Goal: Transaction & Acquisition: Purchase product/service

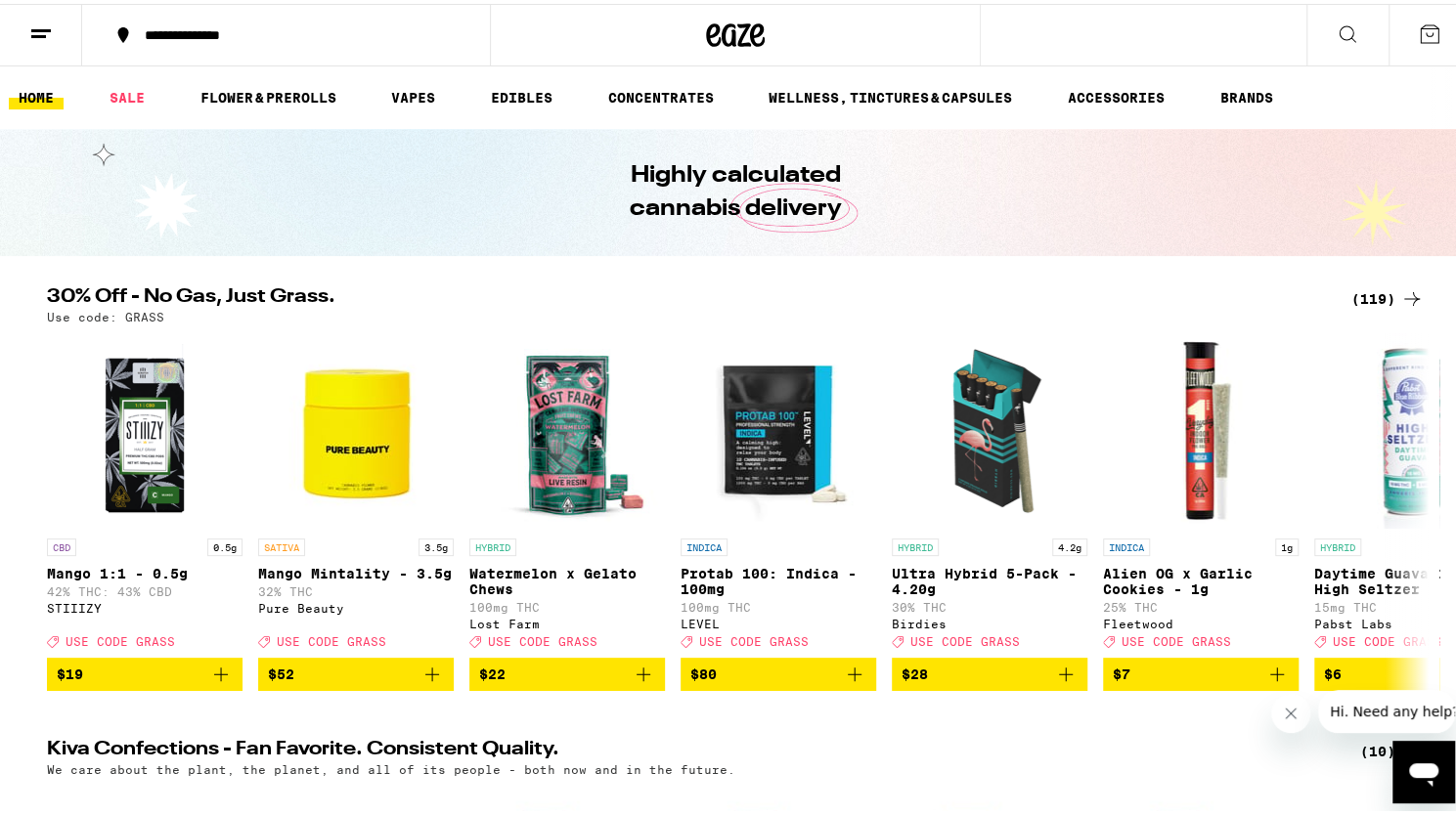
scroll to position [2, 0]
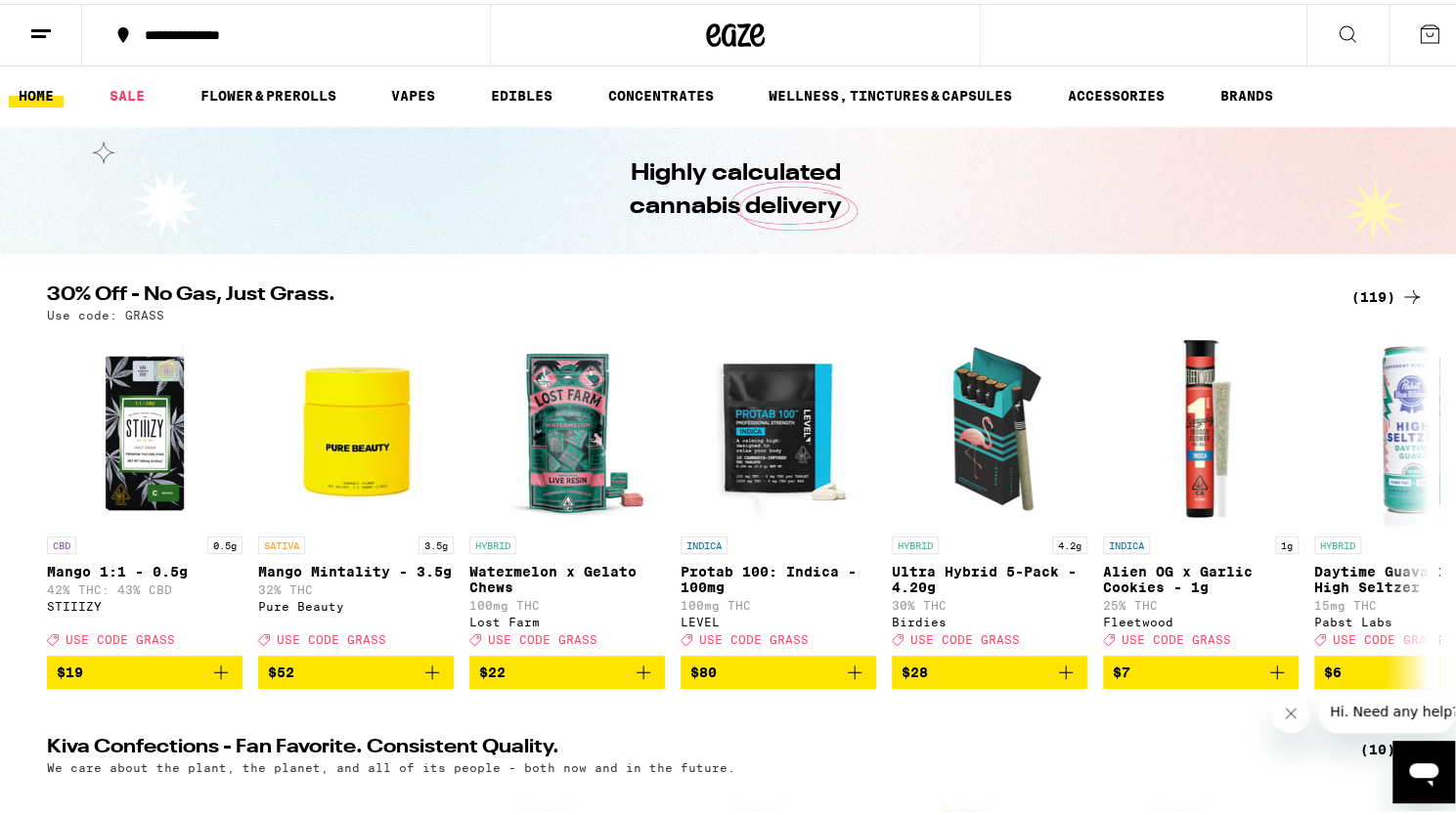
click at [1400, 295] on icon at bounding box center [1412, 293] width 24 height 24
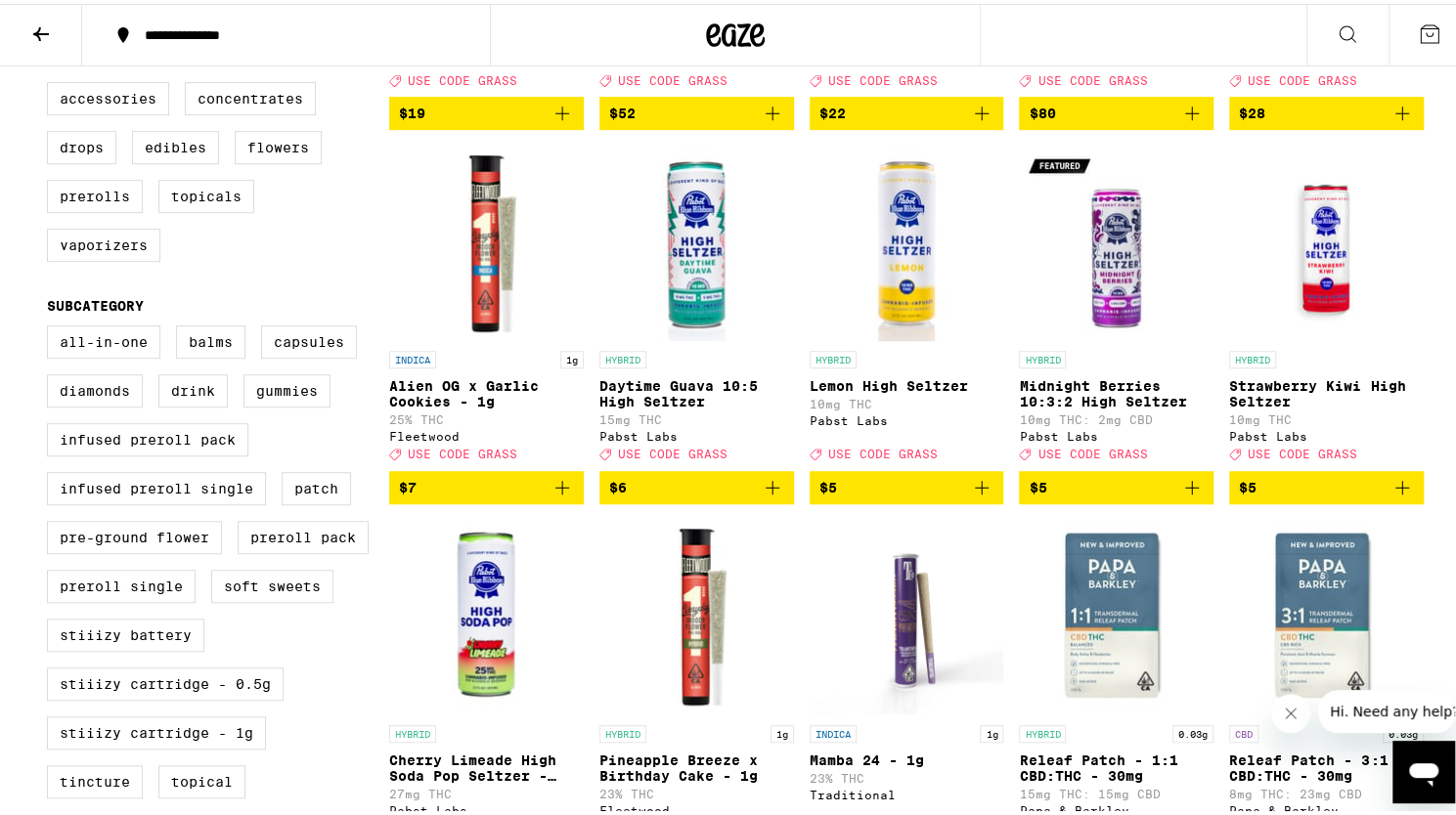
scroll to position [515, 0]
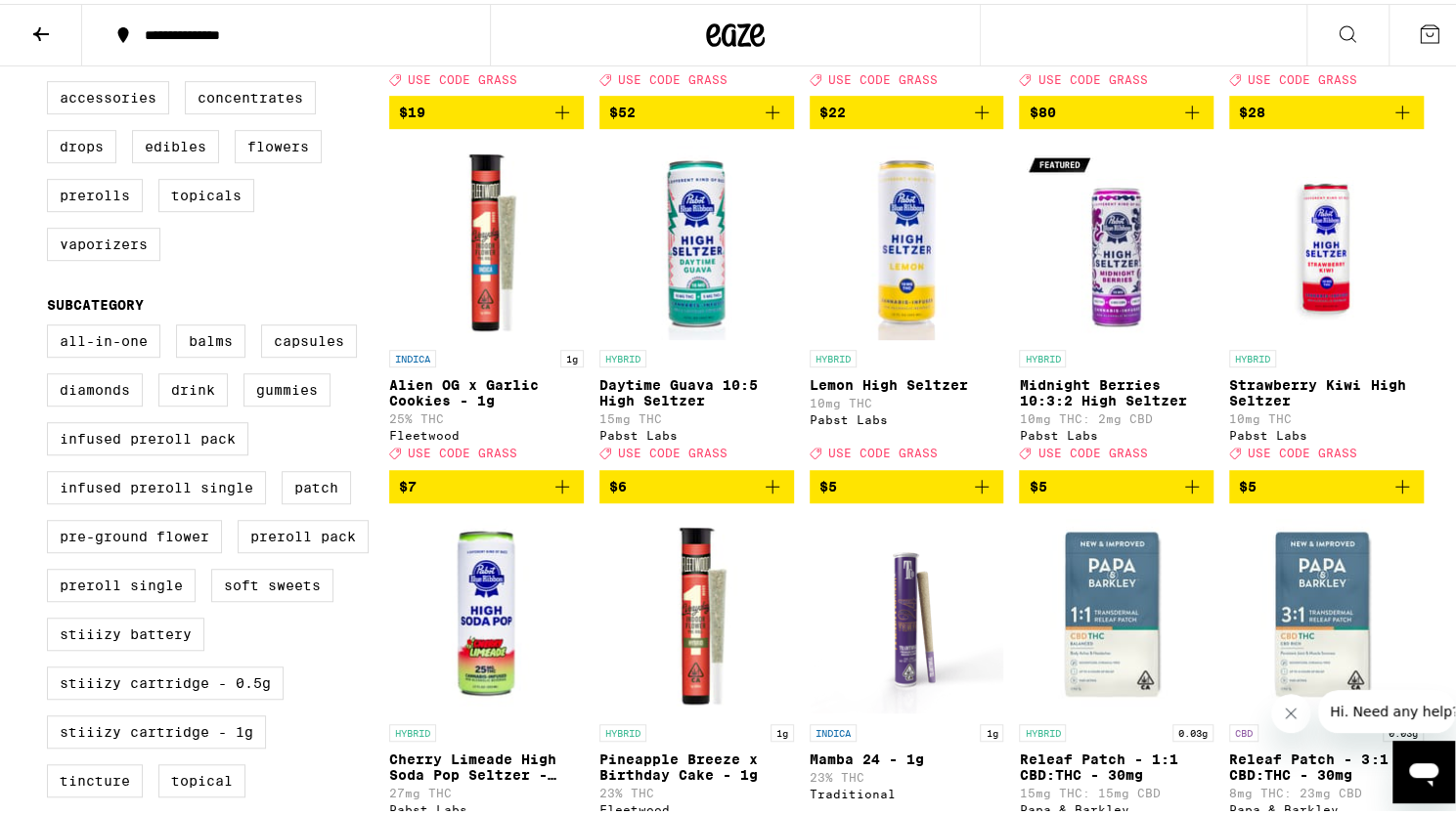
click at [550, 494] on icon "Add to bag" at bounding box center [562, 484] width 24 height 24
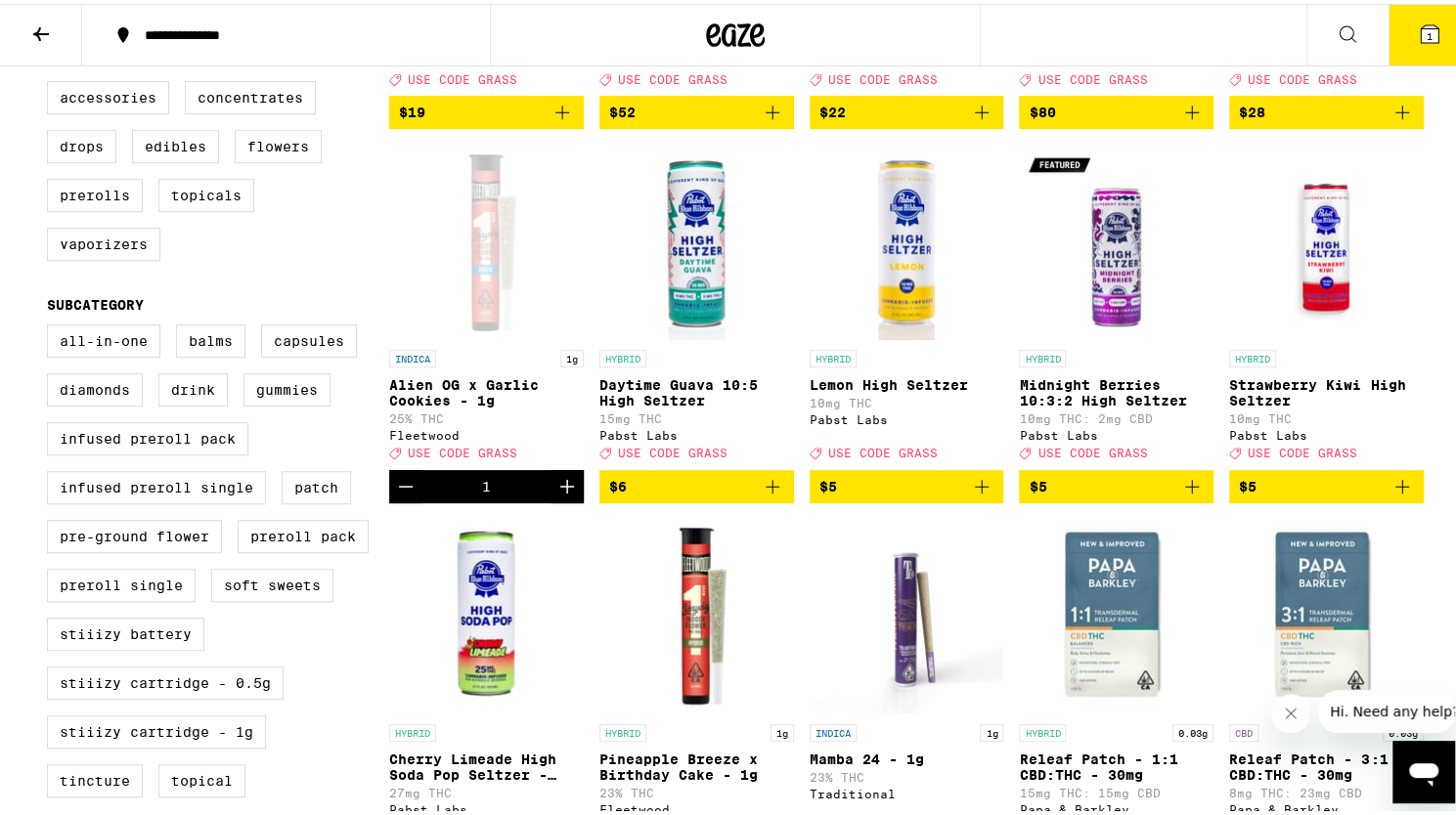
scroll to position [578, 0]
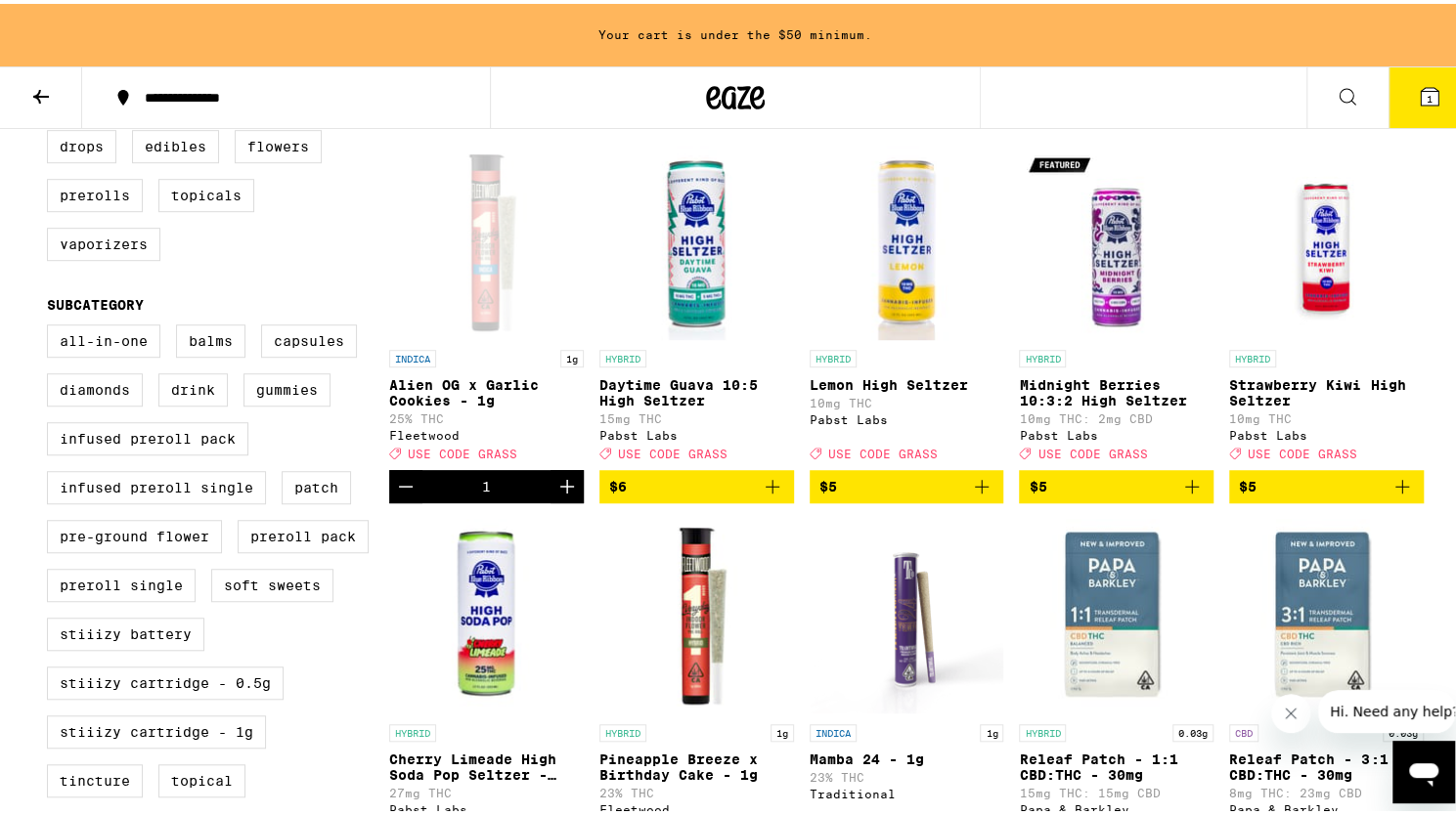
click at [555, 494] on icon "Increment" at bounding box center [567, 484] width 24 height 24
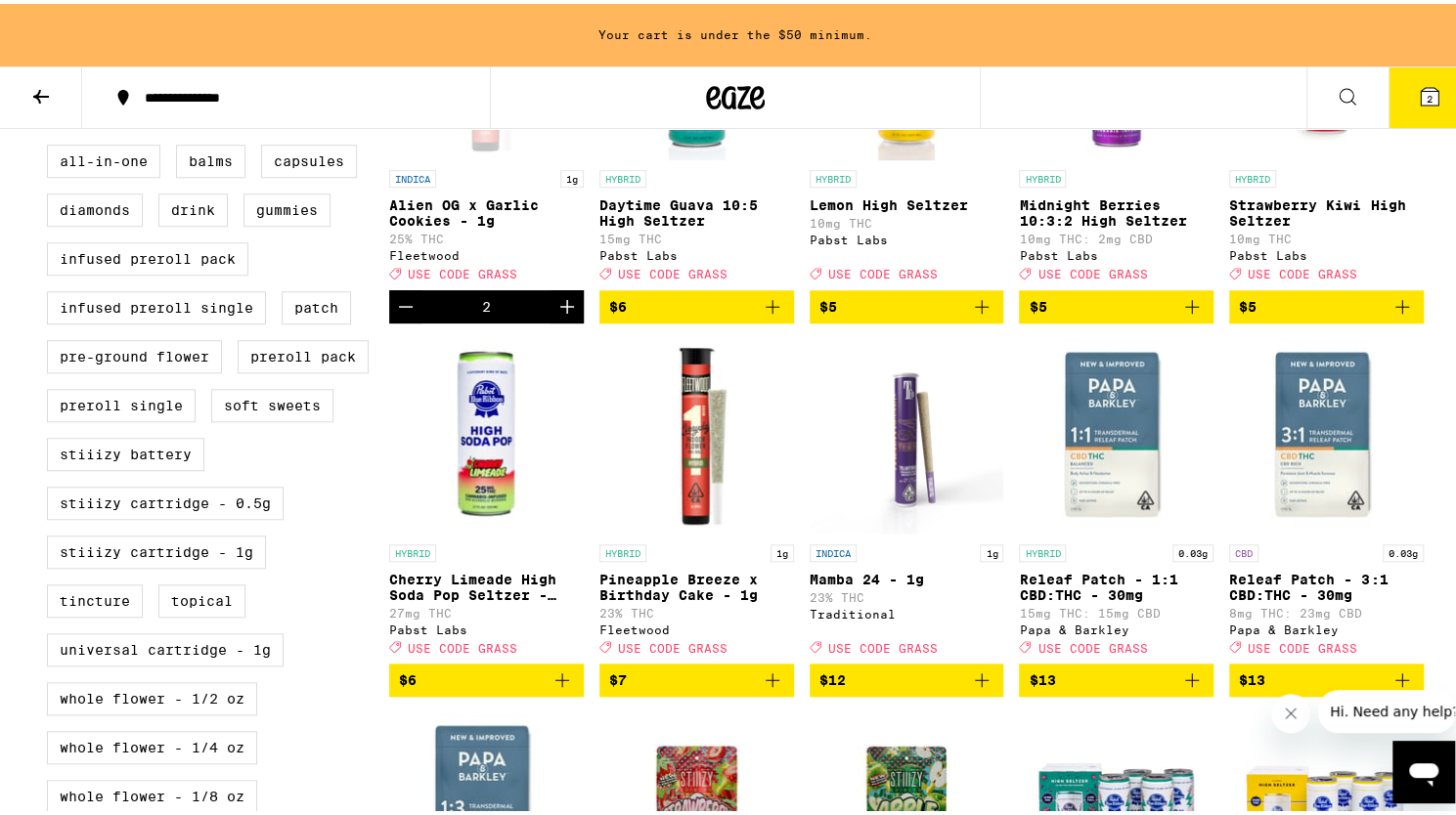
scroll to position [759, 0]
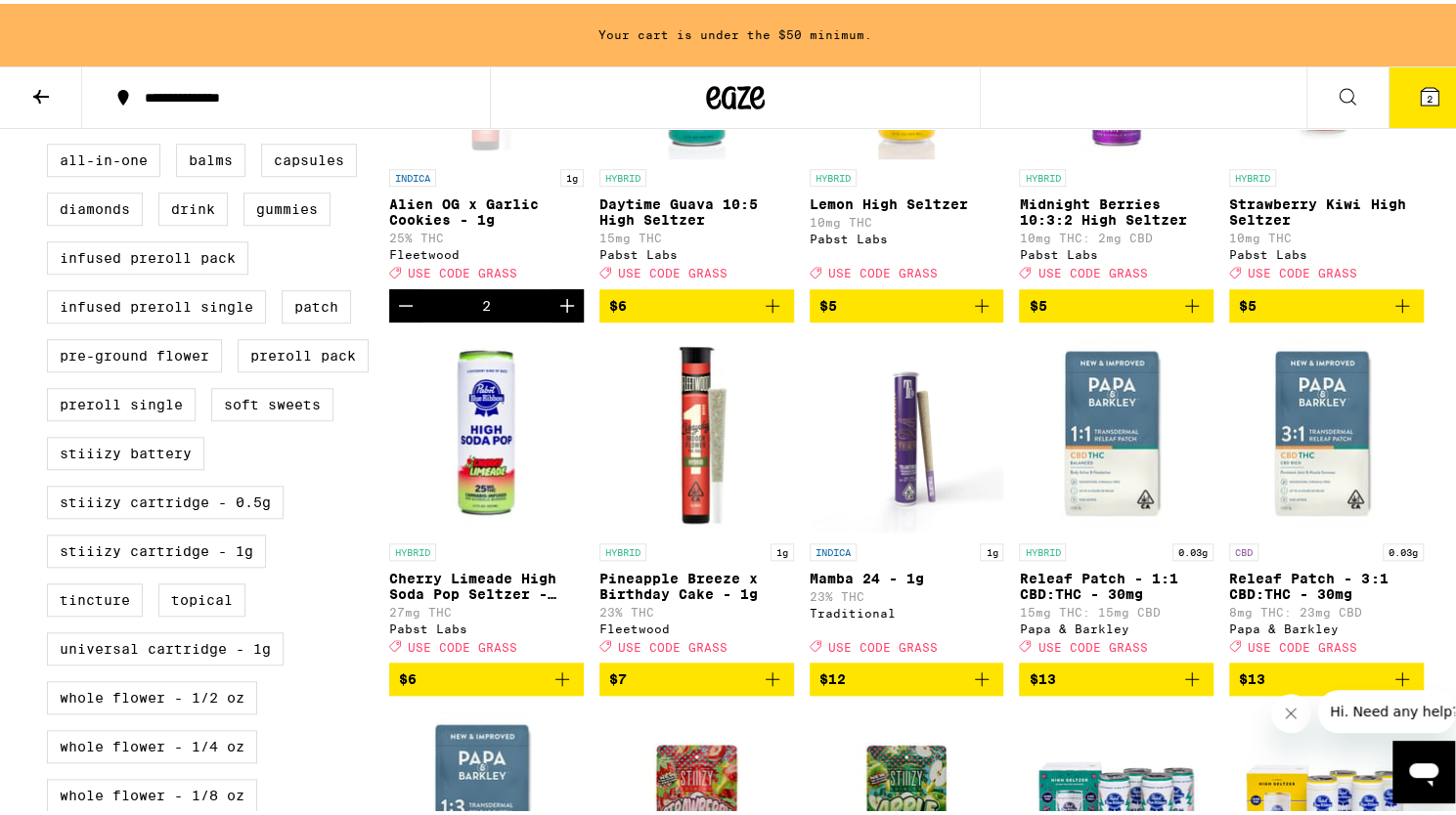
click at [771, 688] on icon "Add to bag" at bounding box center [773, 676] width 24 height 24
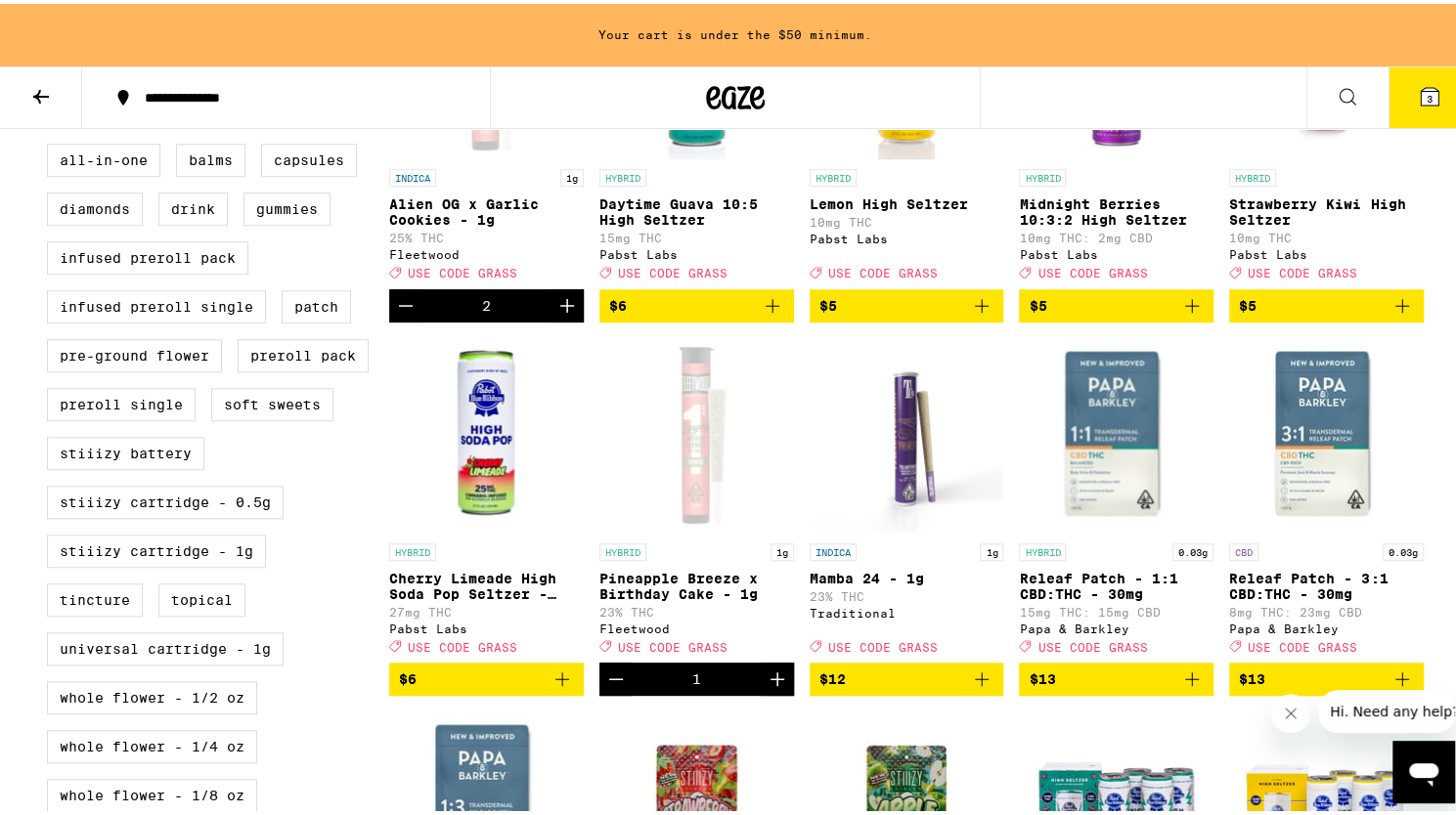
click at [761, 692] on button "Increment" at bounding box center [778, 676] width 33 height 33
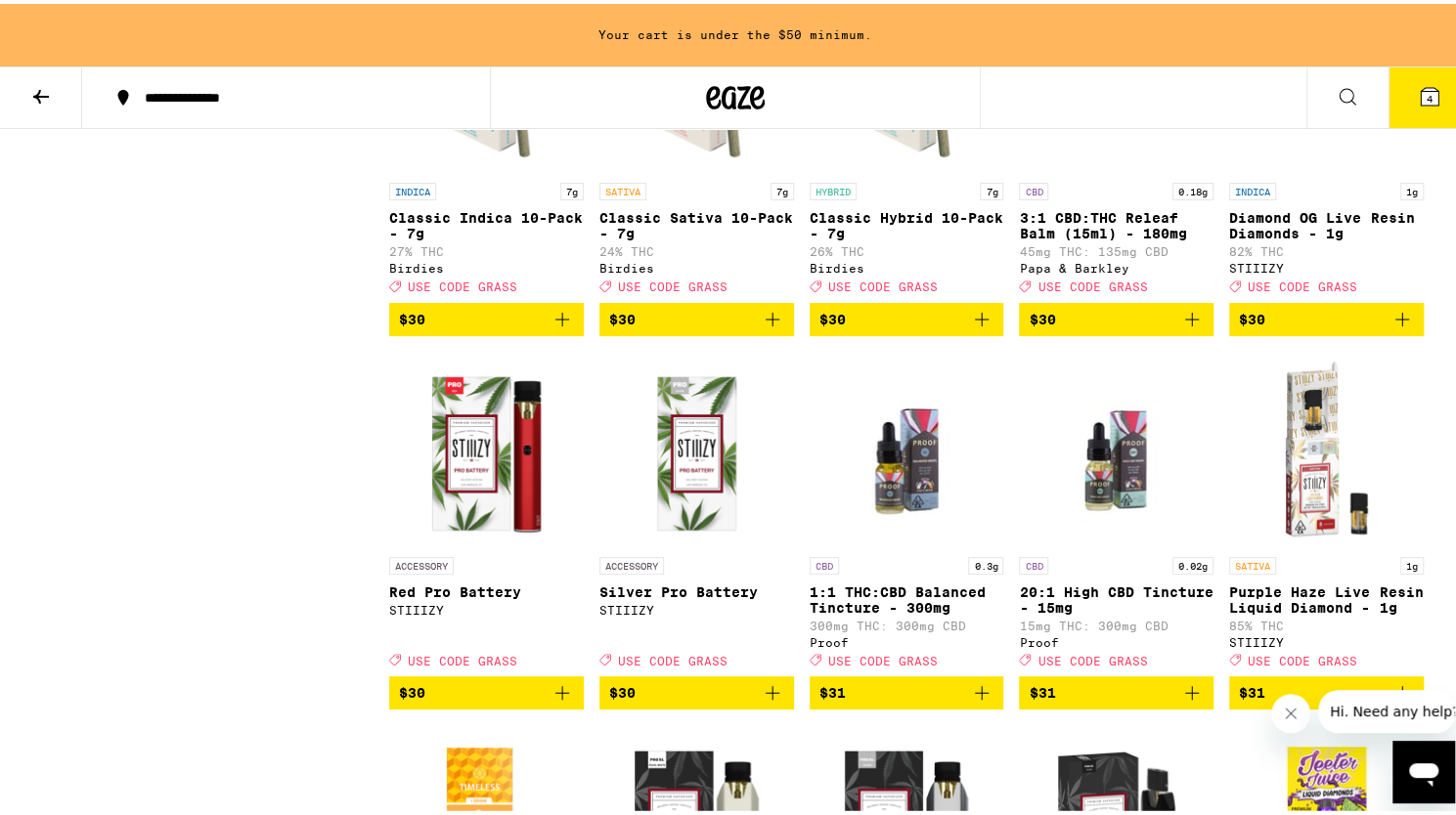
scroll to position [5200, 0]
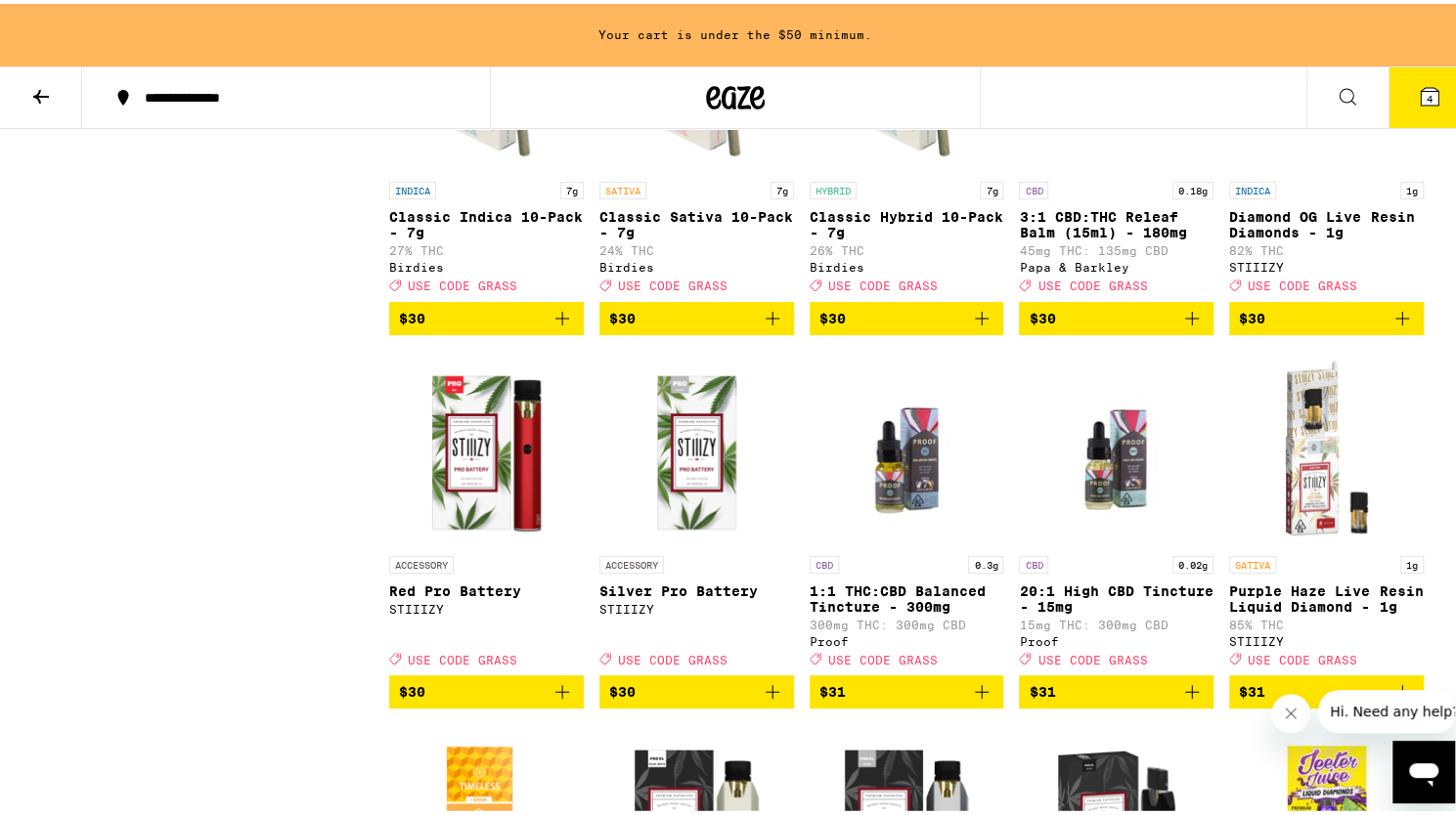
click at [557, 327] on icon "Add to bag" at bounding box center [562, 315] width 24 height 24
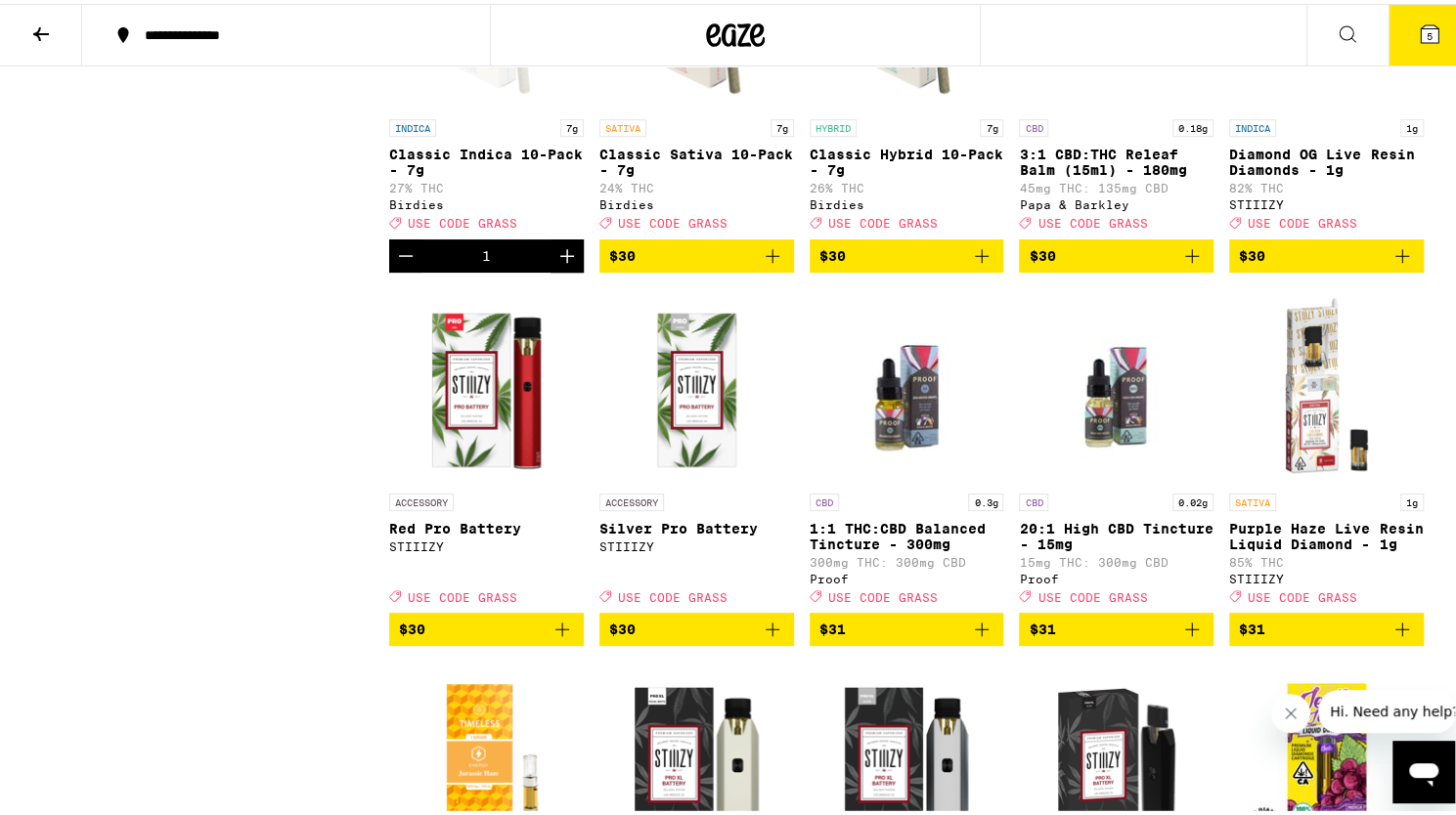
scroll to position [5137, 0]
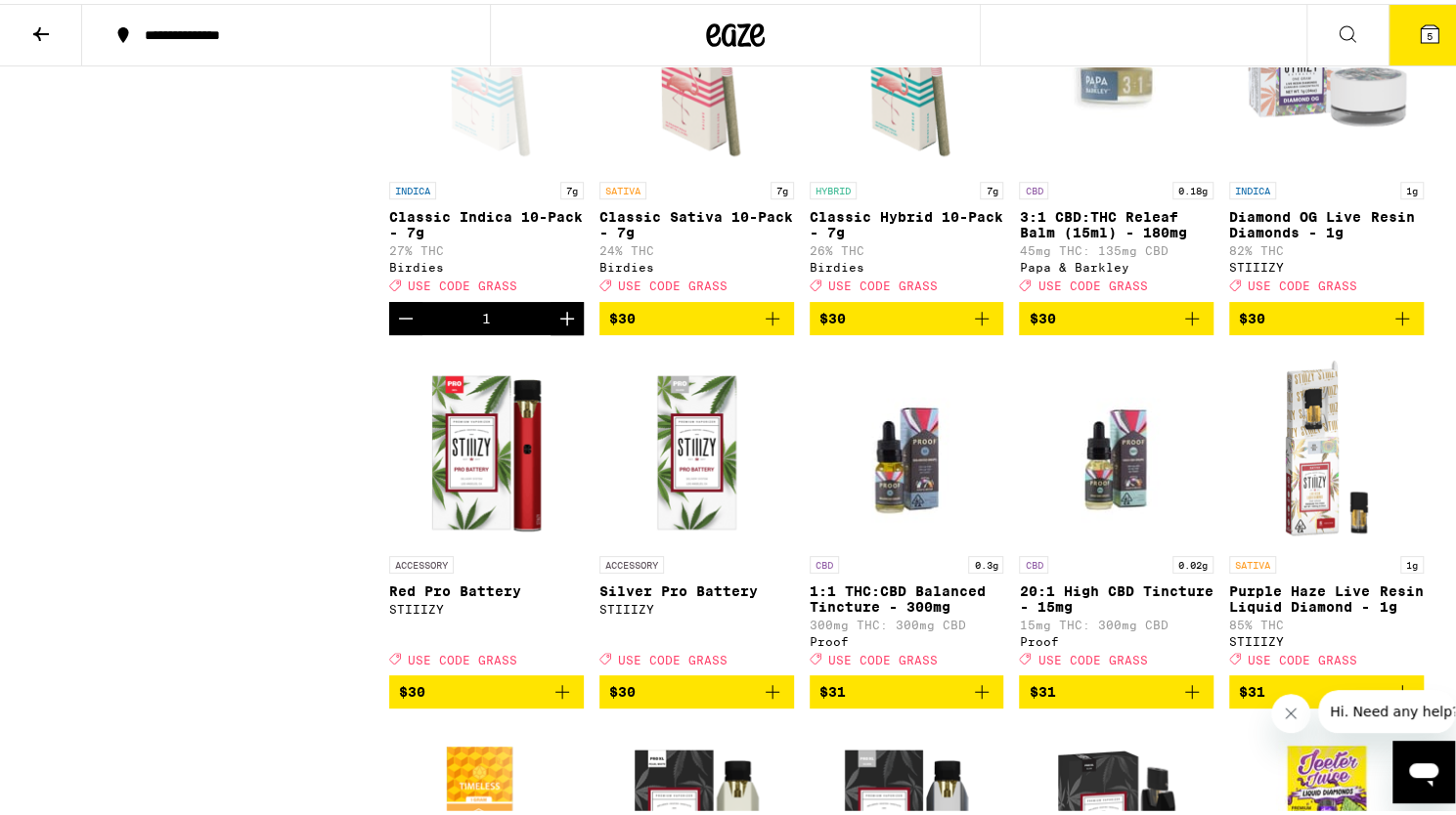
click at [974, 327] on icon "Add to bag" at bounding box center [981, 315] width 24 height 24
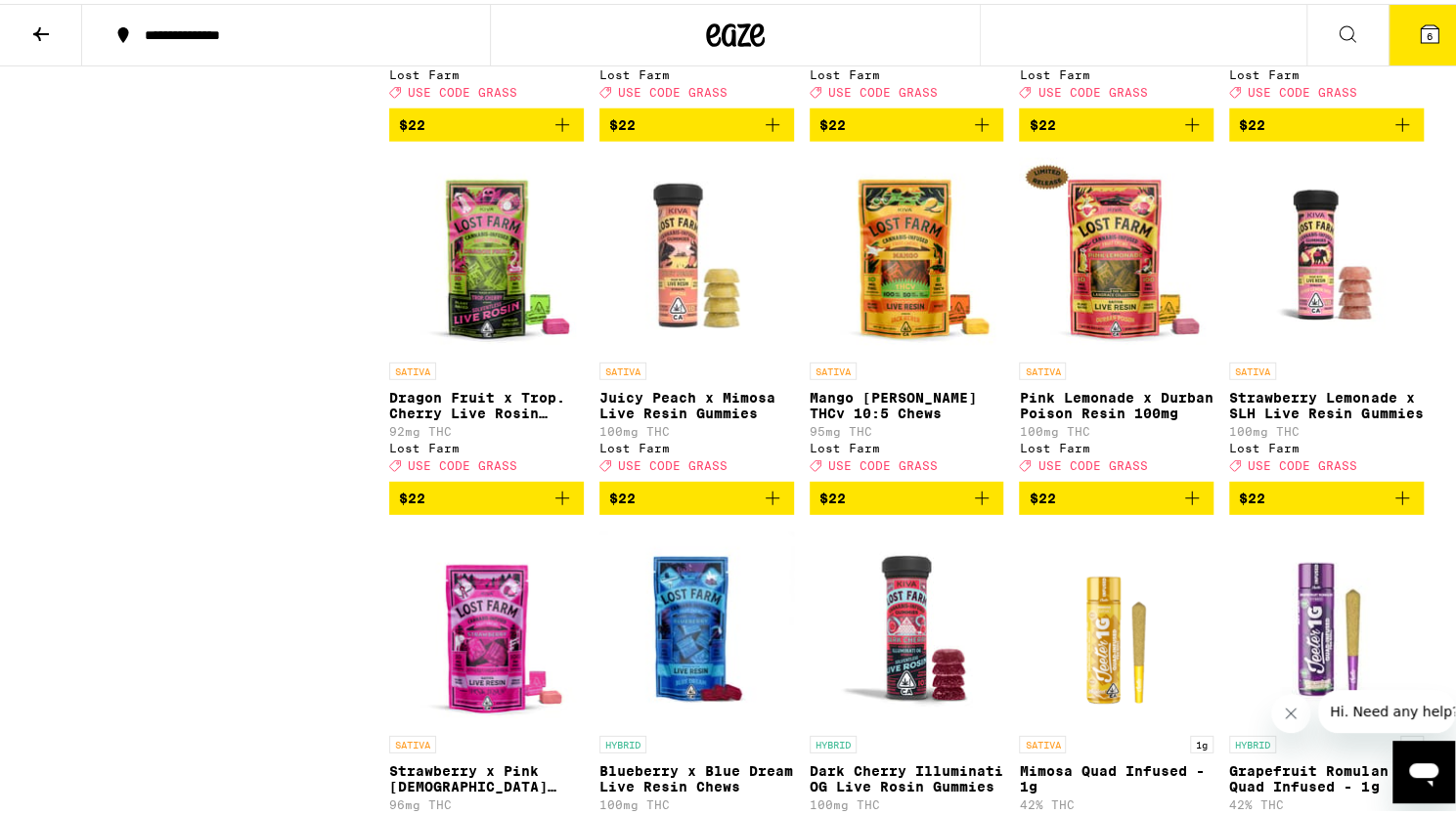
scroll to position [3118, 0]
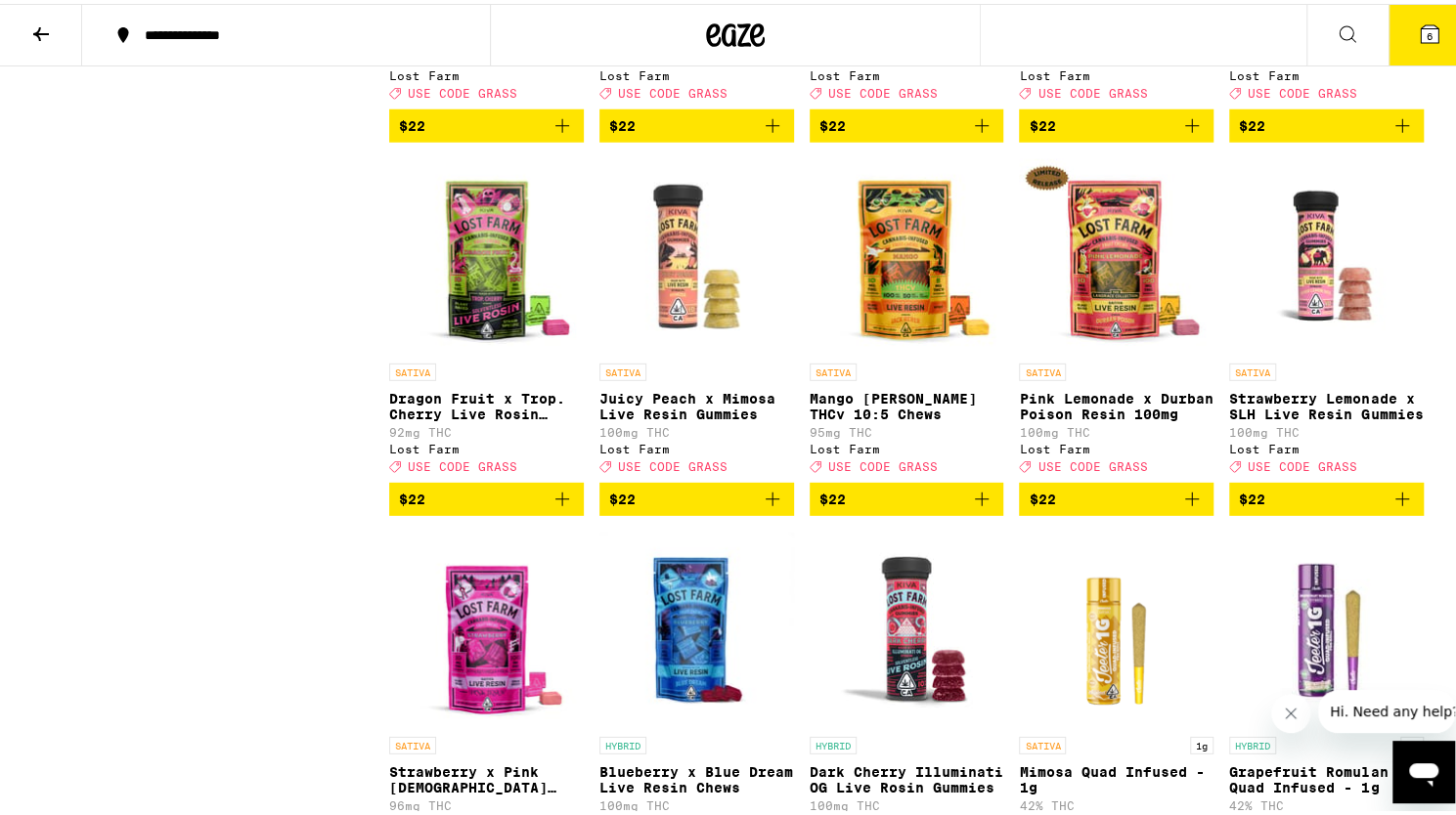
click at [728, 20] on icon at bounding box center [735, 31] width 59 height 35
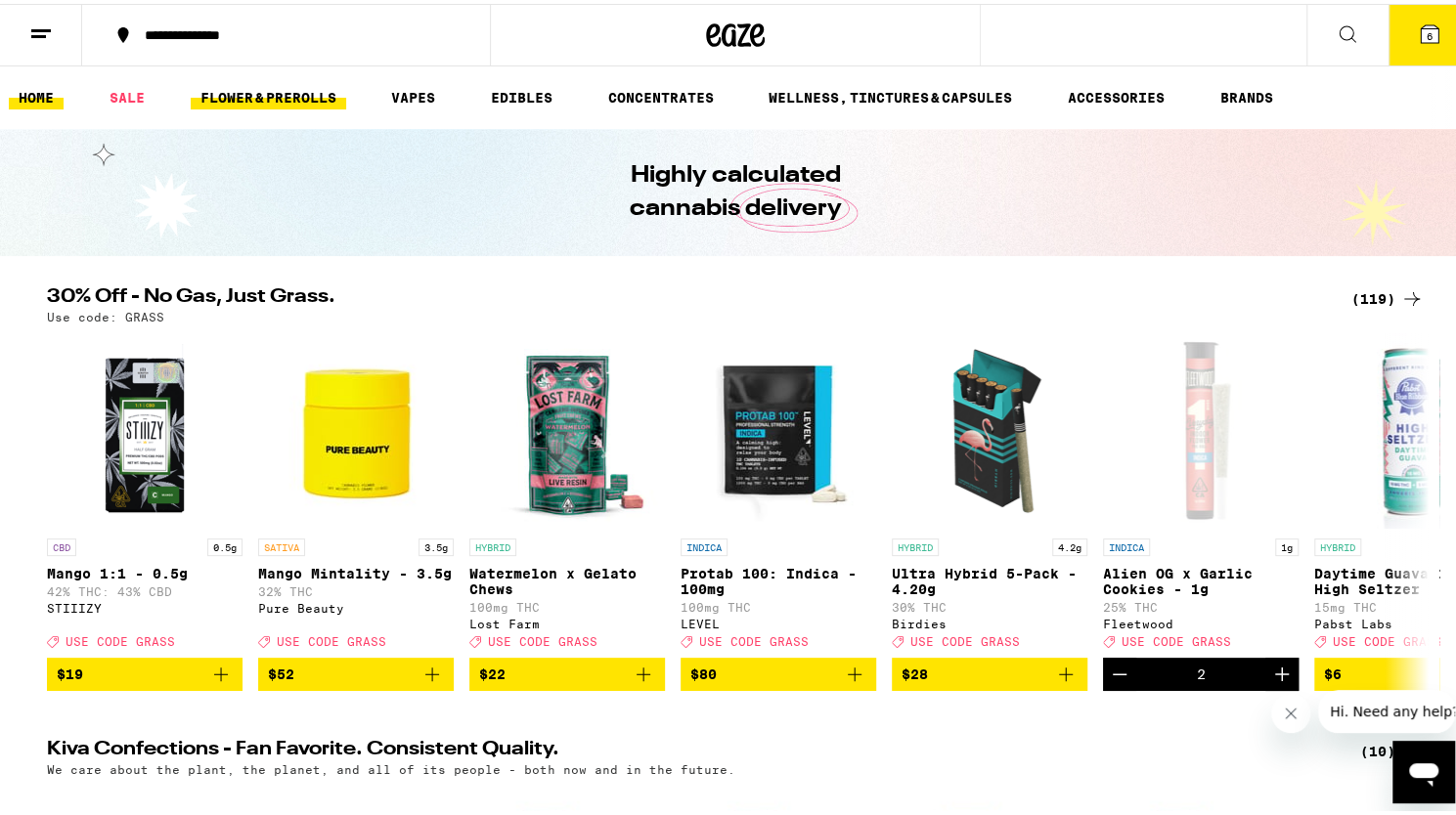
click at [271, 95] on link "FLOWER & PREROLLS" at bounding box center [268, 94] width 156 height 24
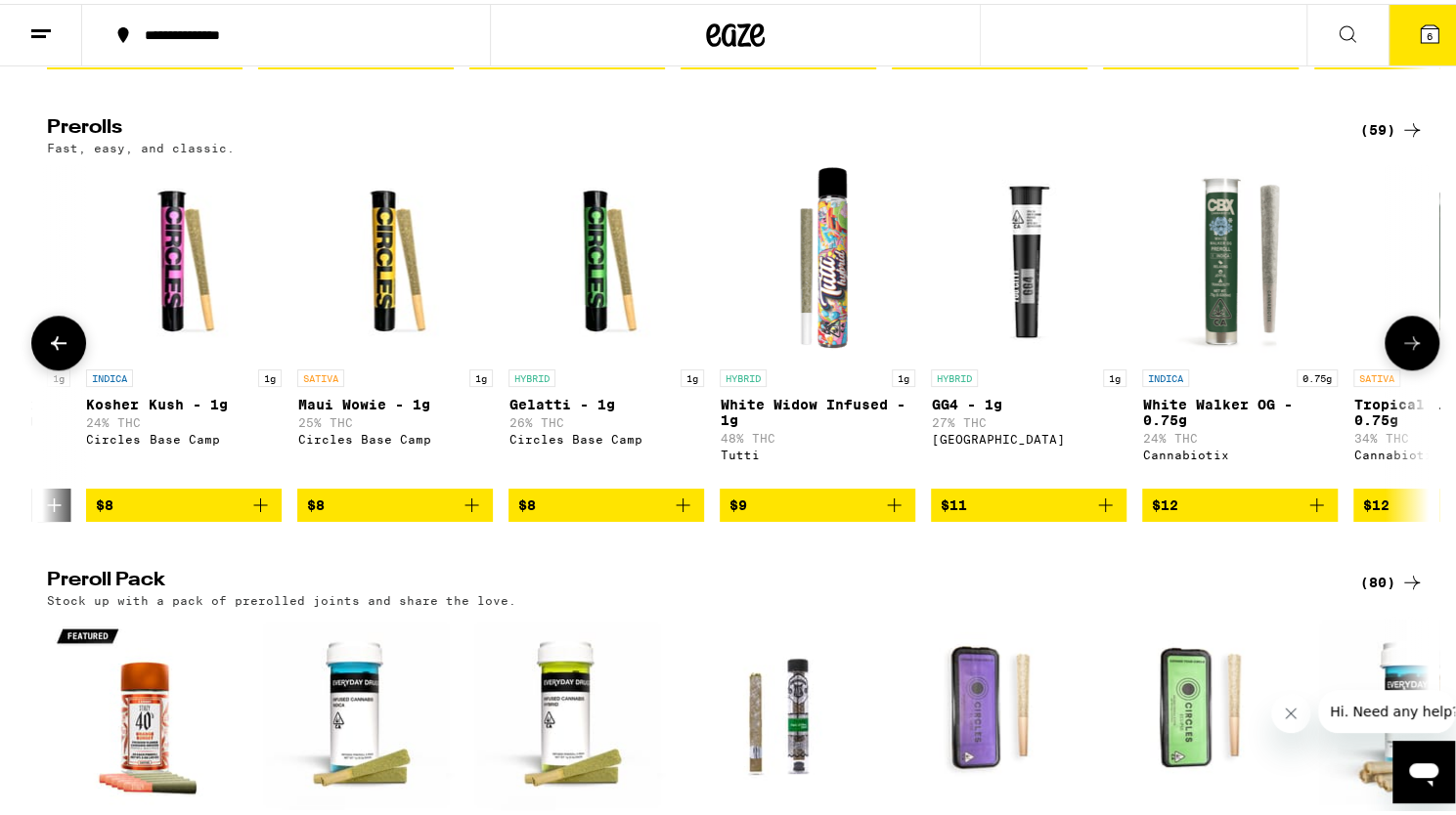
scroll to position [0, 2079]
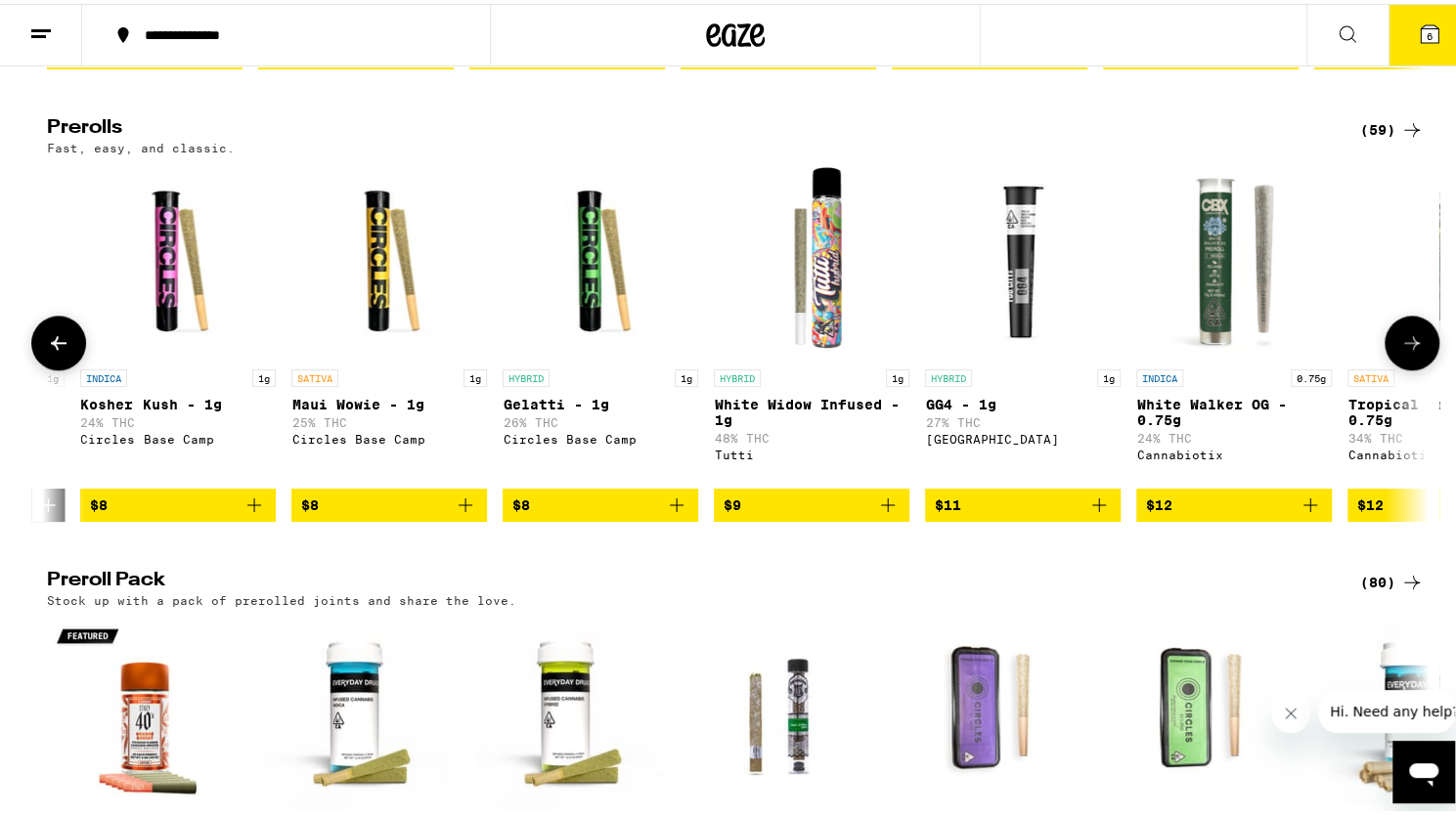
click at [880, 513] on icon "Add to bag" at bounding box center [887, 501] width 24 height 24
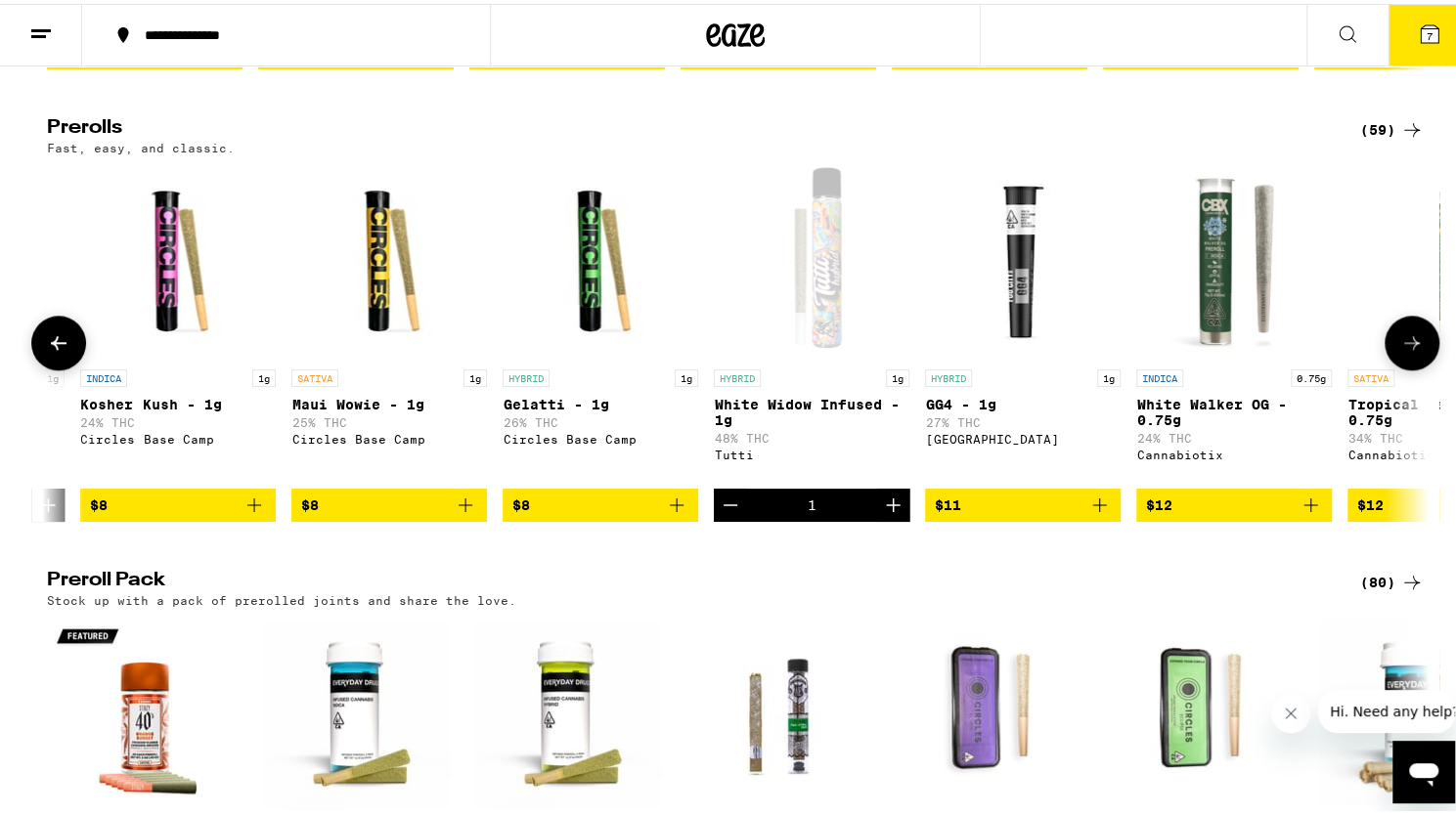
click at [1091, 513] on icon "Add to bag" at bounding box center [1099, 501] width 24 height 24
click at [1092, 513] on icon "Increment" at bounding box center [1104, 501] width 24 height 24
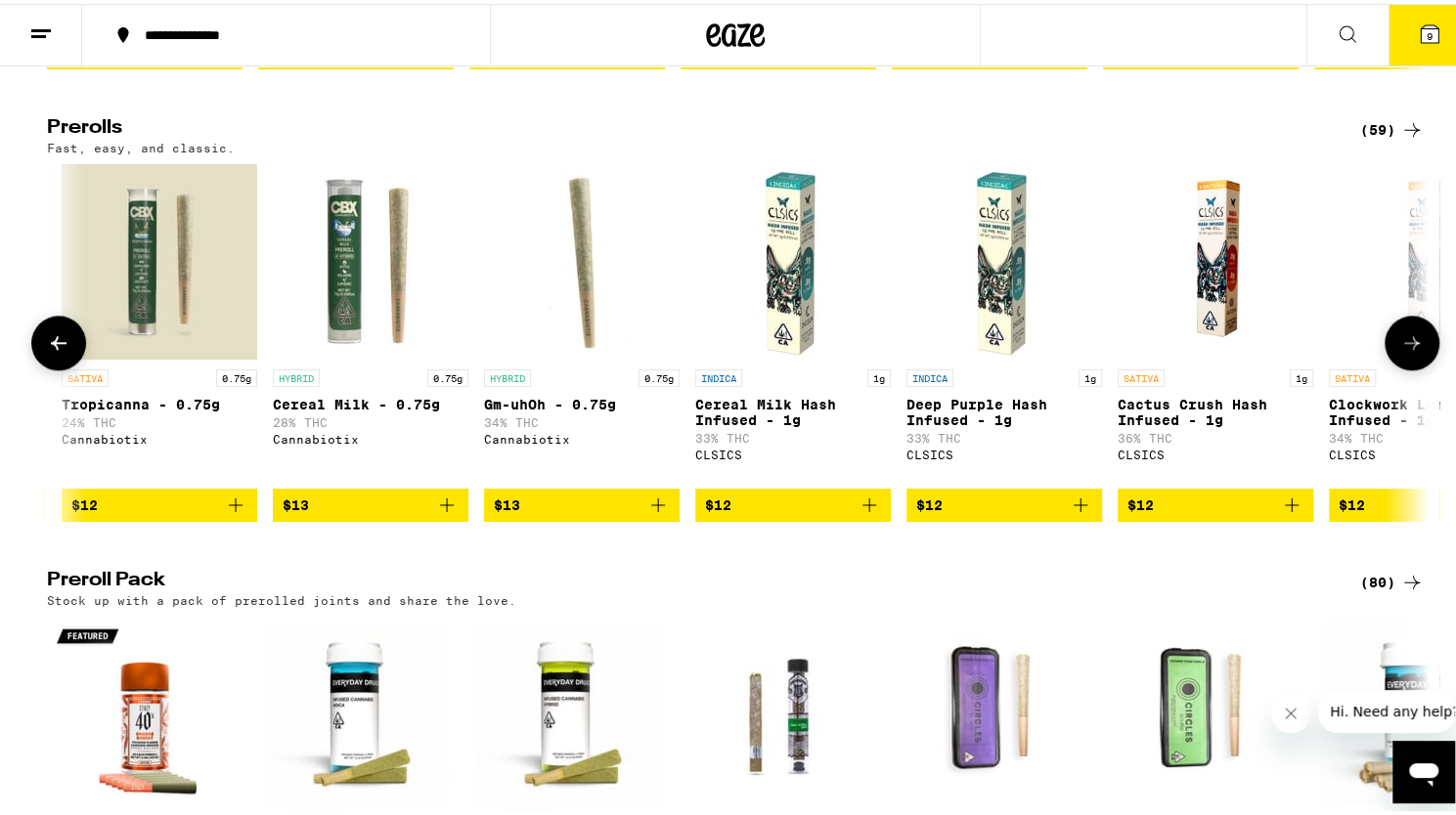
scroll to position [0, 3576]
click at [864, 513] on icon "Add to bag" at bounding box center [868, 501] width 24 height 24
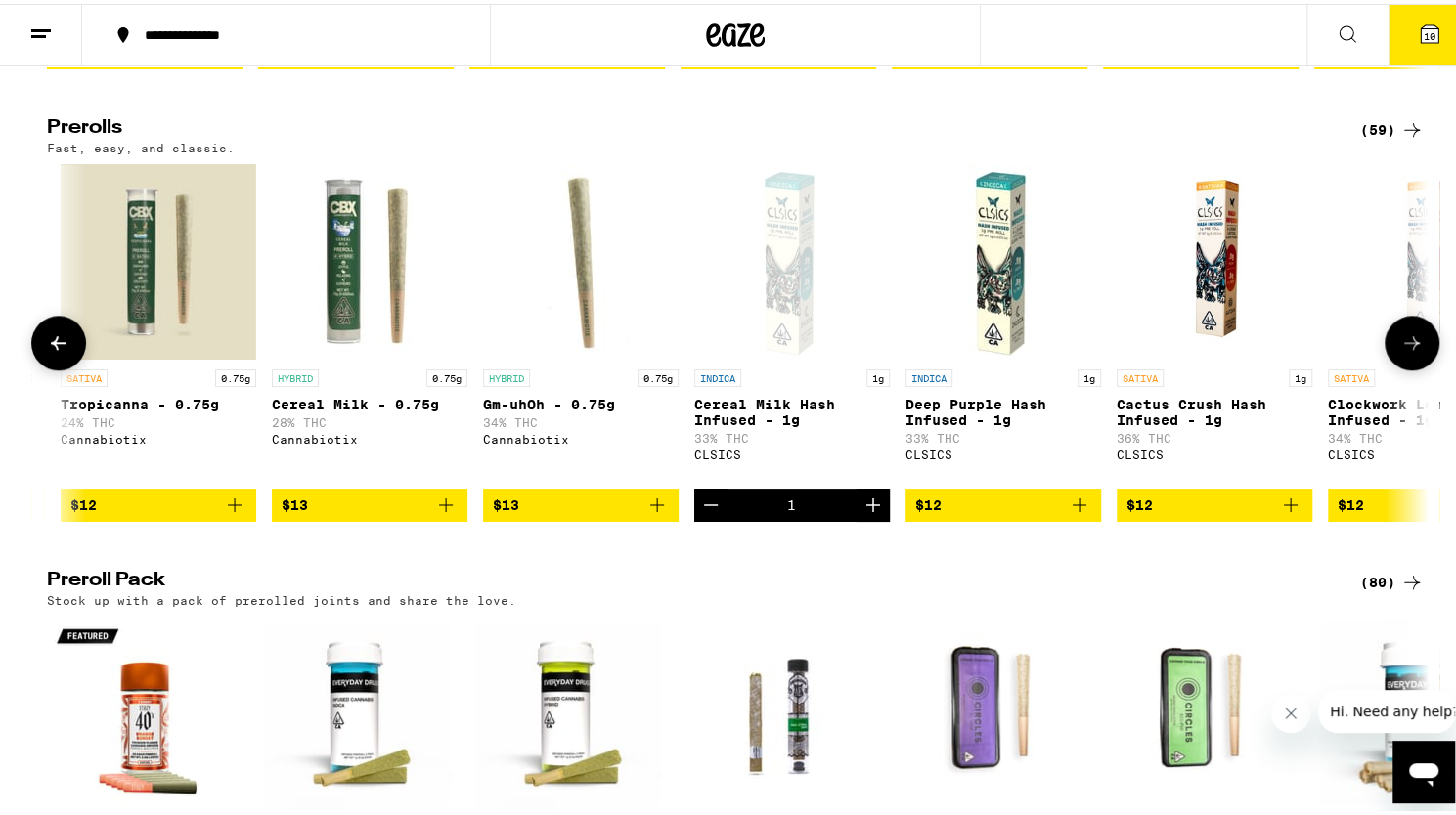
click at [1424, 32] on span "10" at bounding box center [1430, 32] width 12 height 12
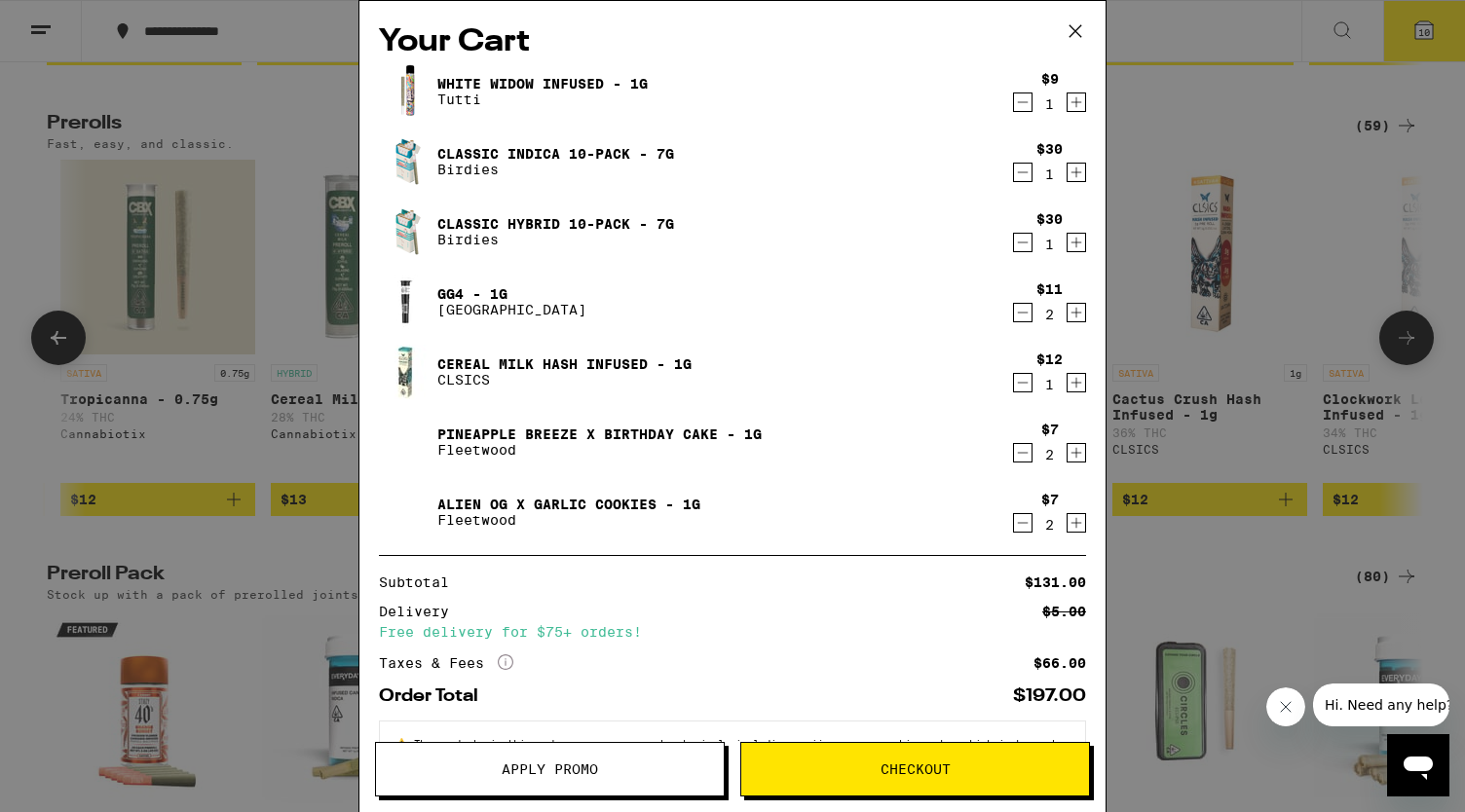
click at [1292, 235] on div "Your Cart White Widow Infused - 1g Tutti $9 1 Classic Indica 10-Pack - 7g Birdi…" at bounding box center [732, 406] width 1465 height 812
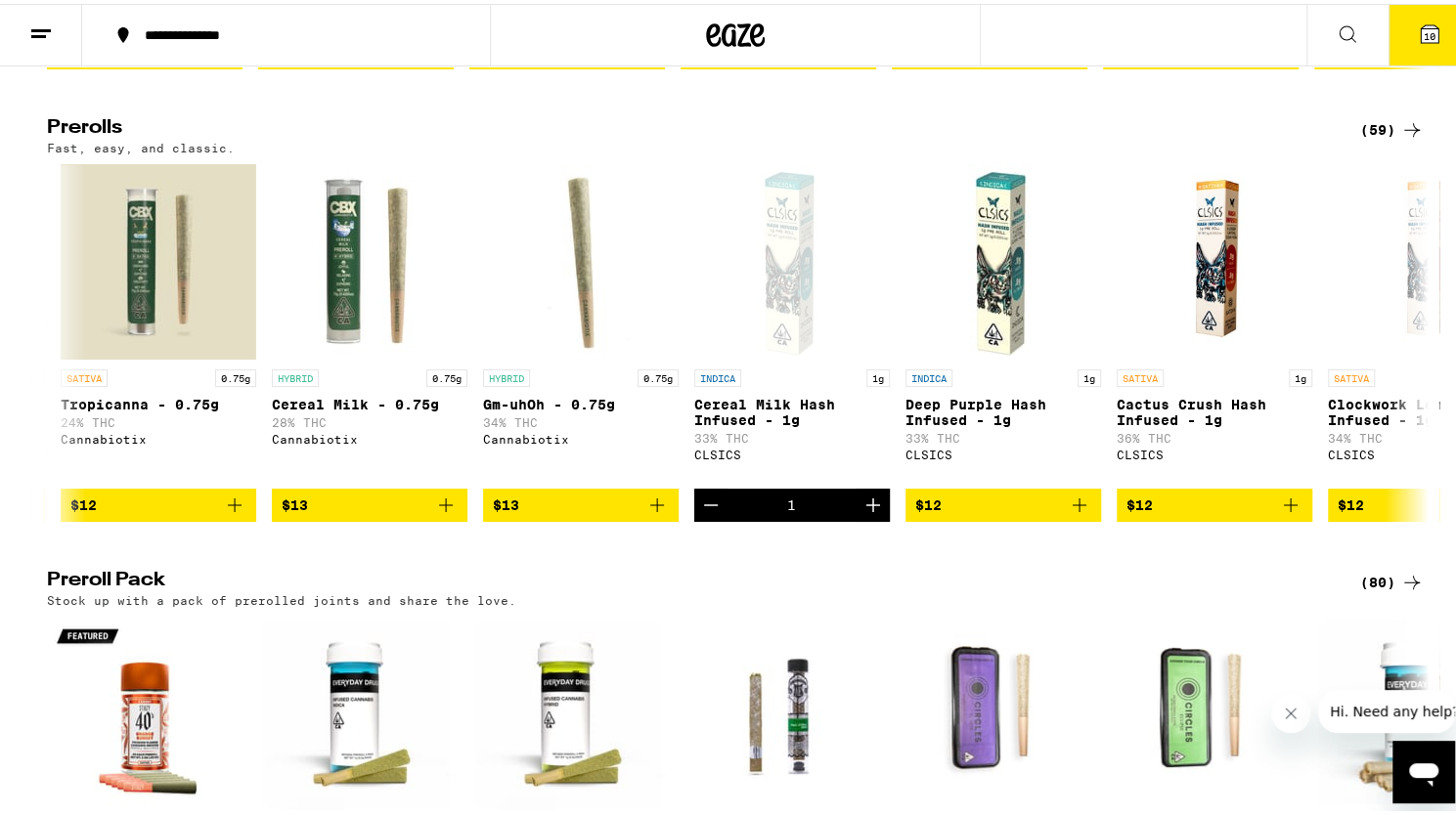
click at [722, 23] on icon at bounding box center [736, 31] width 29 height 24
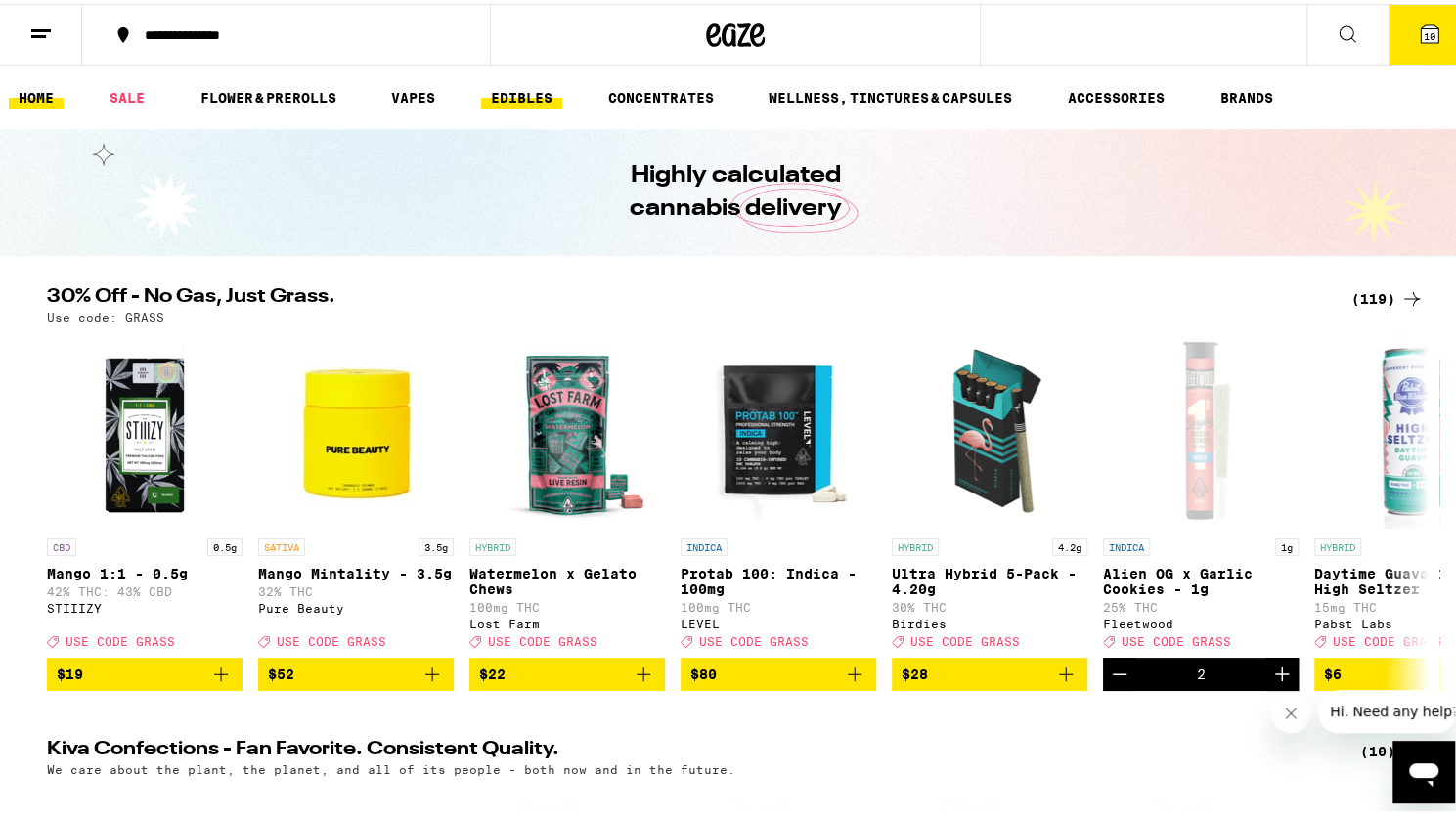
click at [553, 87] on link "EDIBLES" at bounding box center [522, 94] width 81 height 24
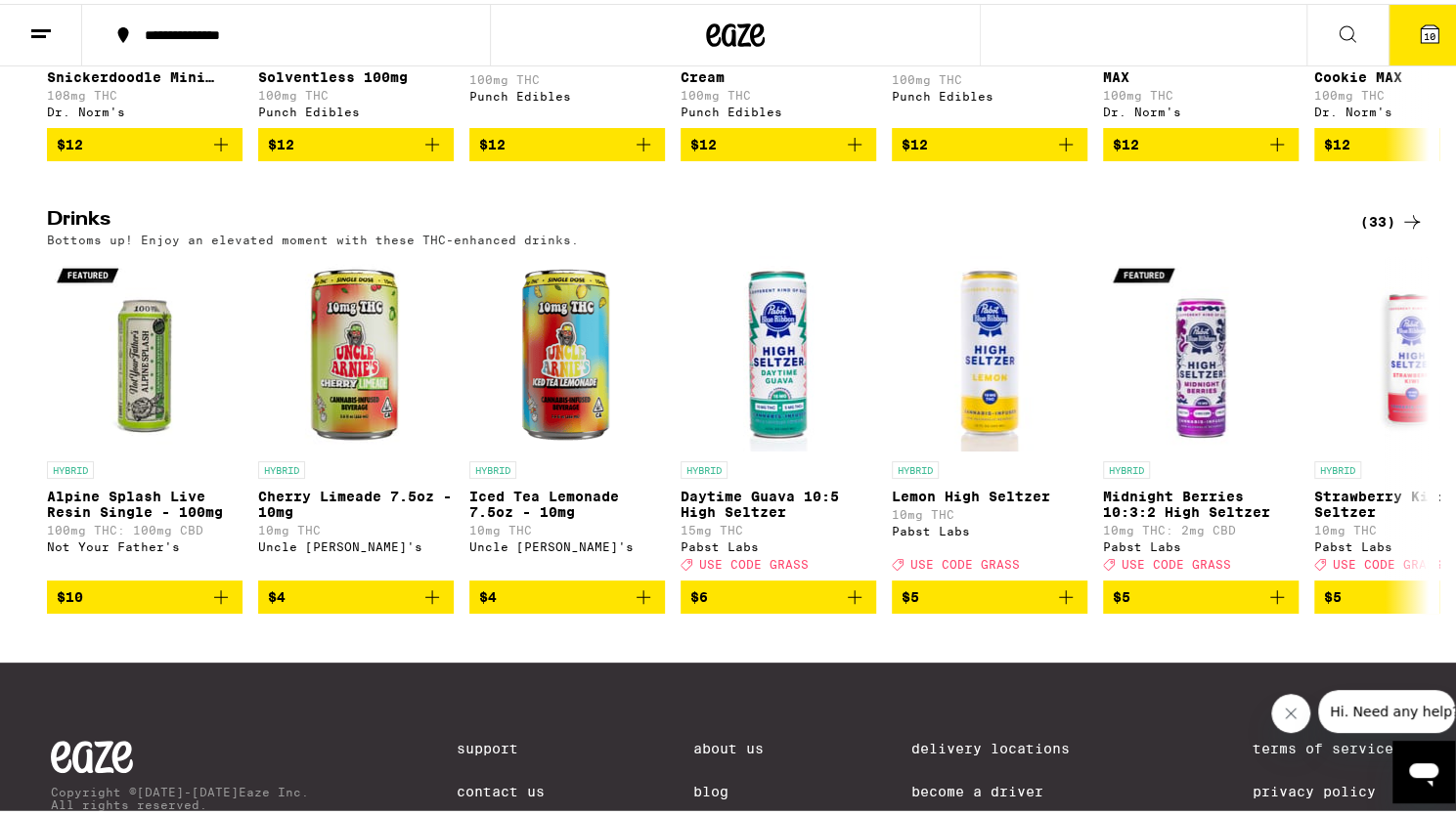
scroll to position [937, 0]
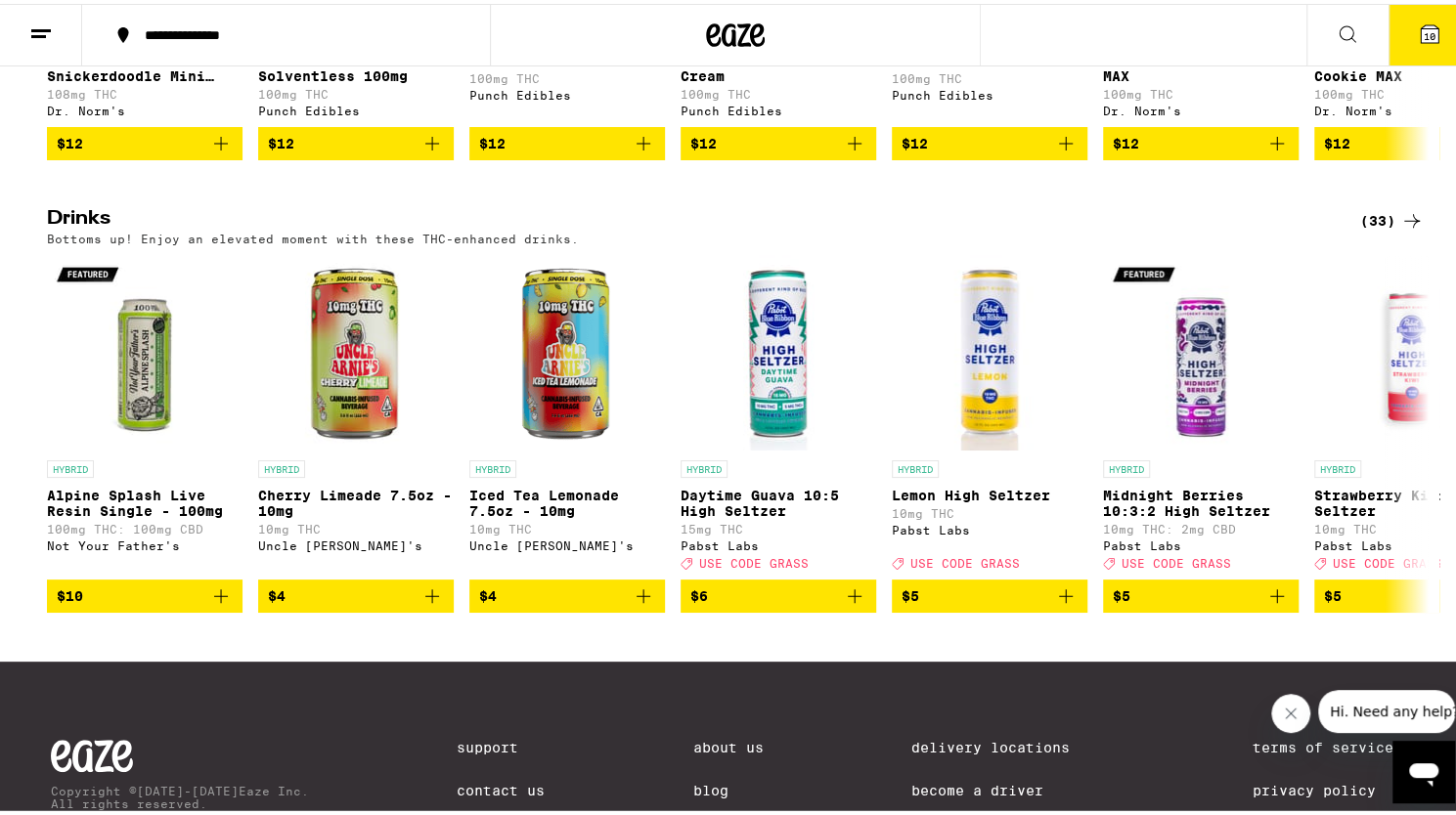
click at [1400, 229] on icon at bounding box center [1412, 217] width 24 height 24
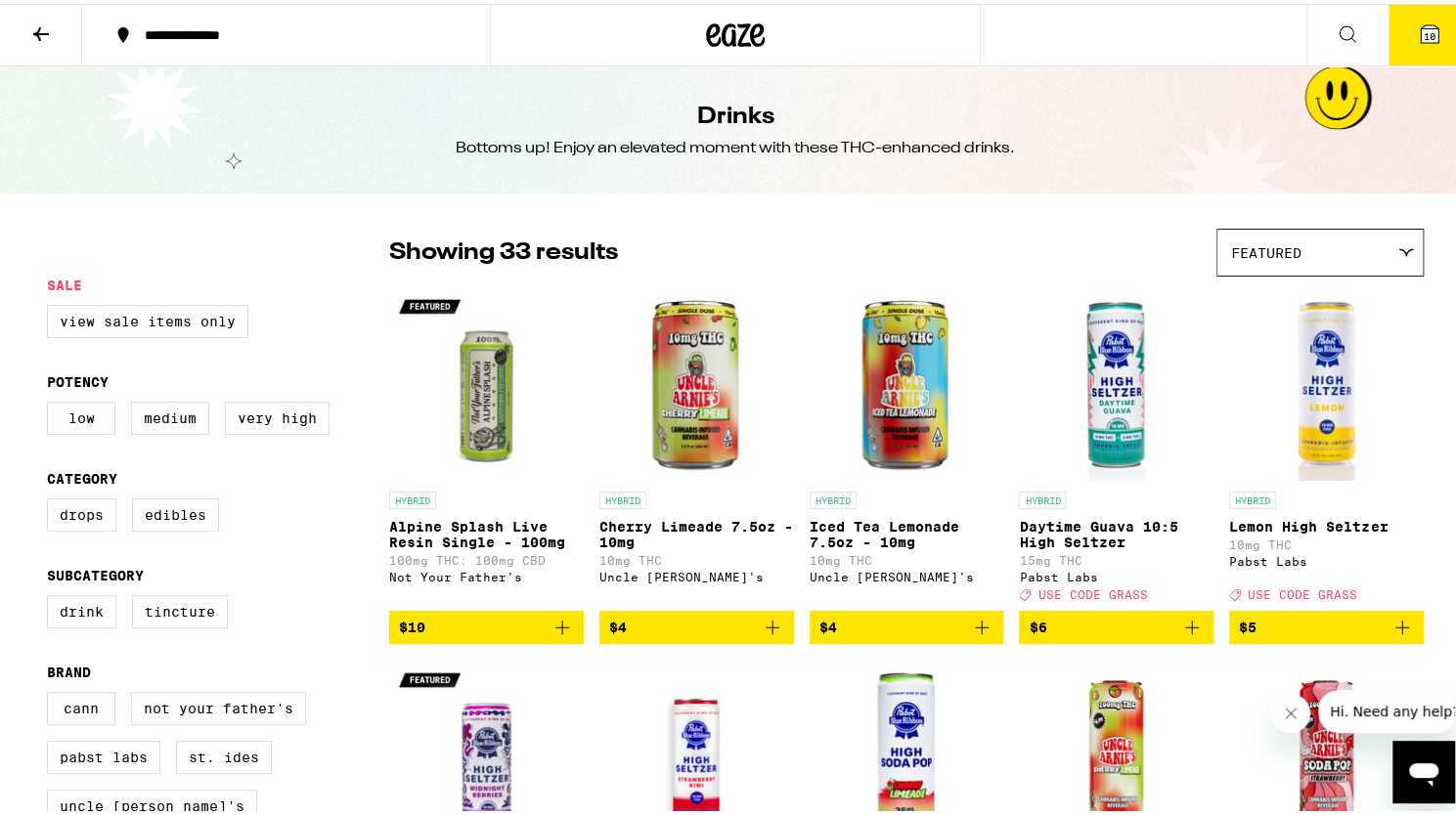
click at [553, 635] on icon "Add to bag" at bounding box center [562, 624] width 24 height 24
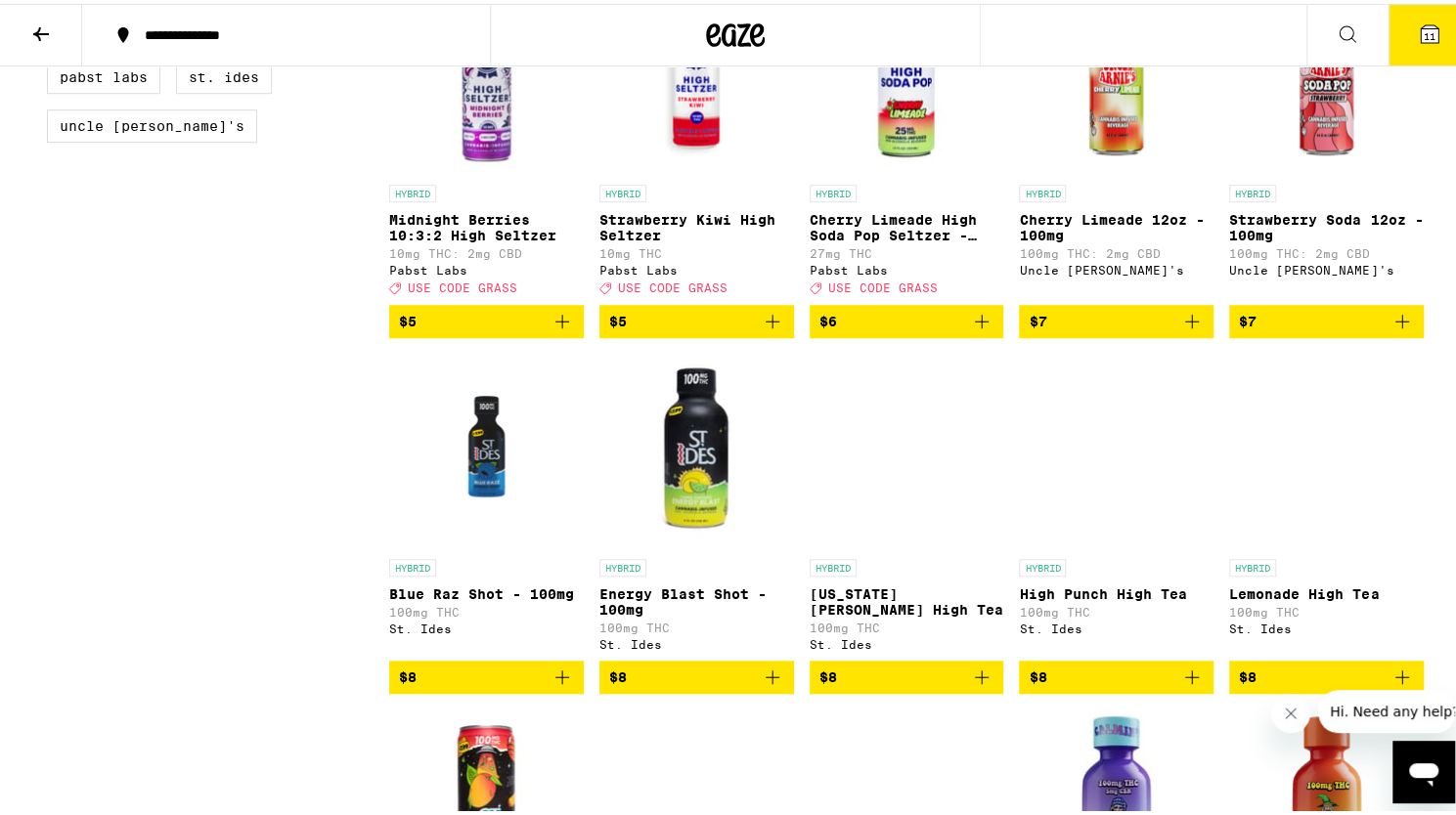
scroll to position [685, 0]
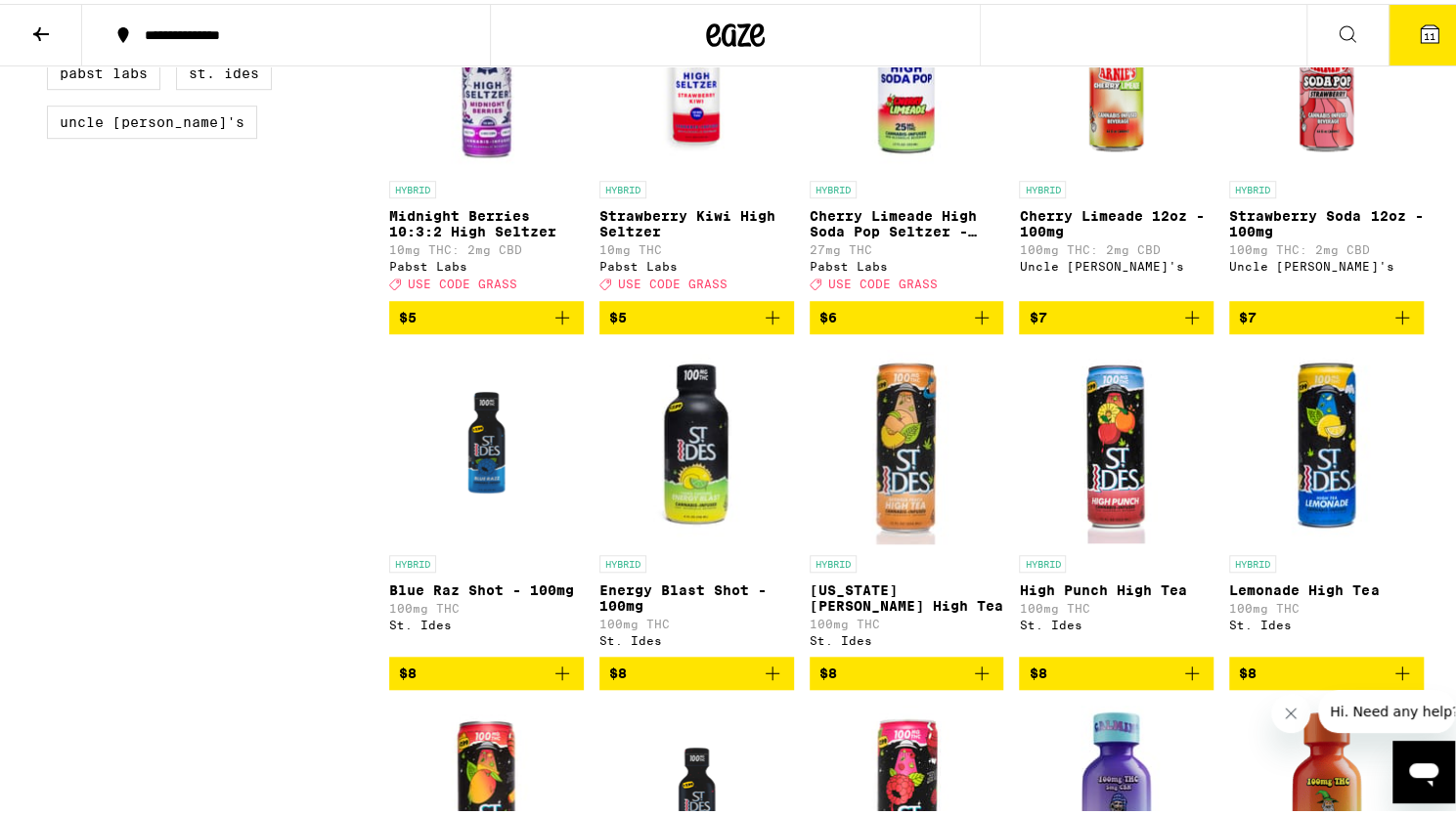
click at [1186, 677] on icon "Add to bag" at bounding box center [1191, 670] width 14 height 14
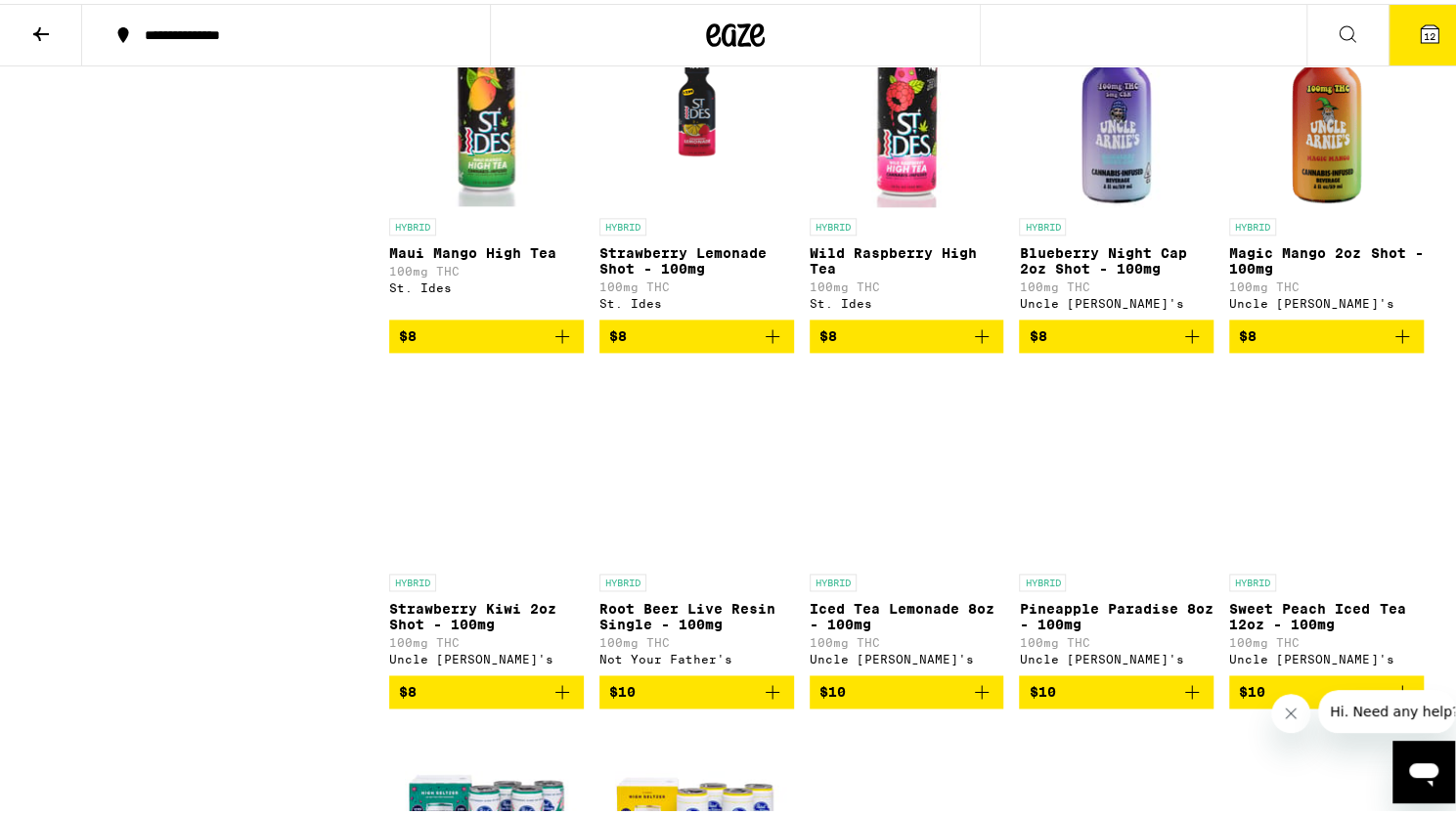
scroll to position [1381, 0]
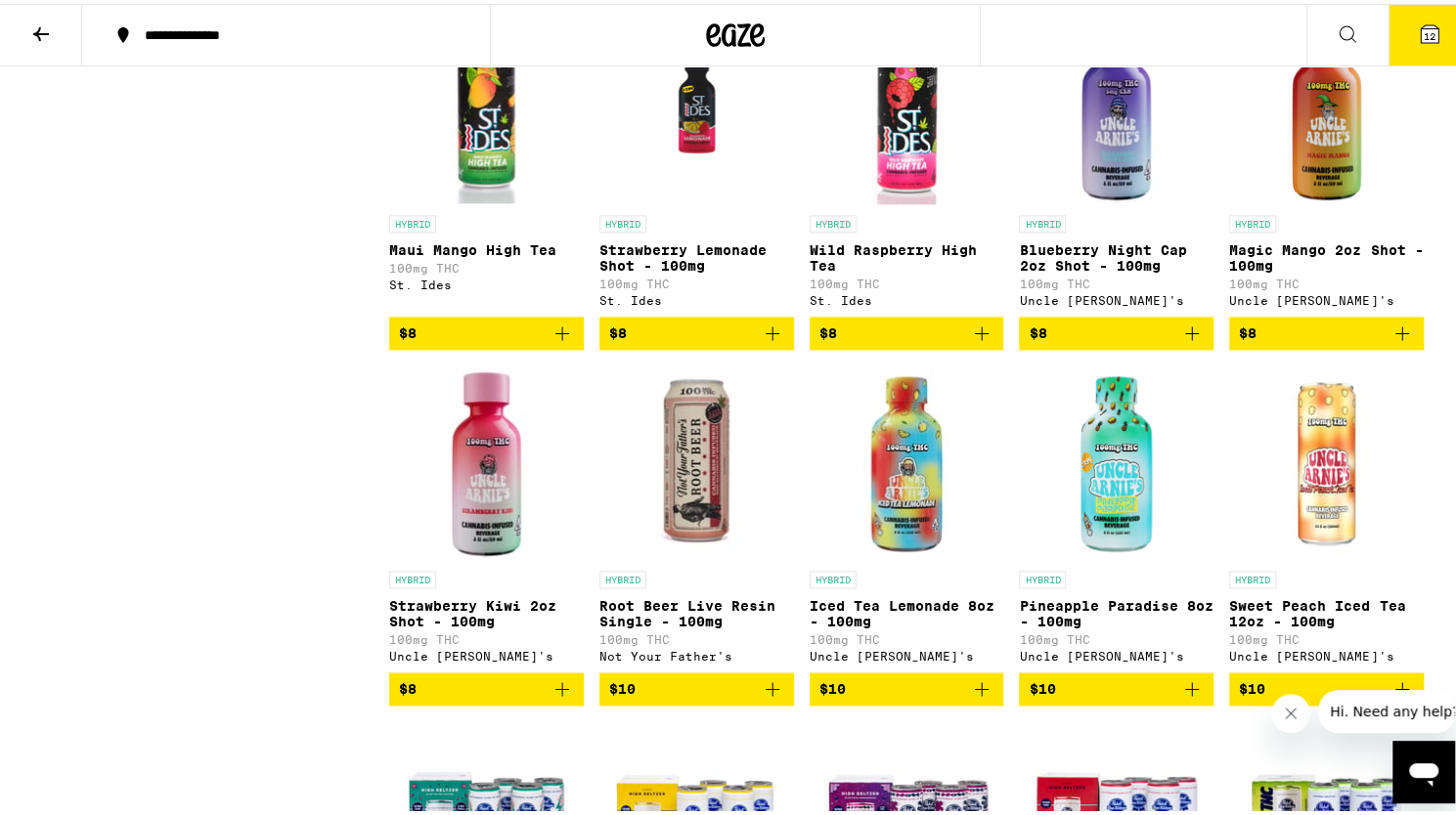
click at [761, 697] on icon "Add to bag" at bounding box center [773, 686] width 24 height 24
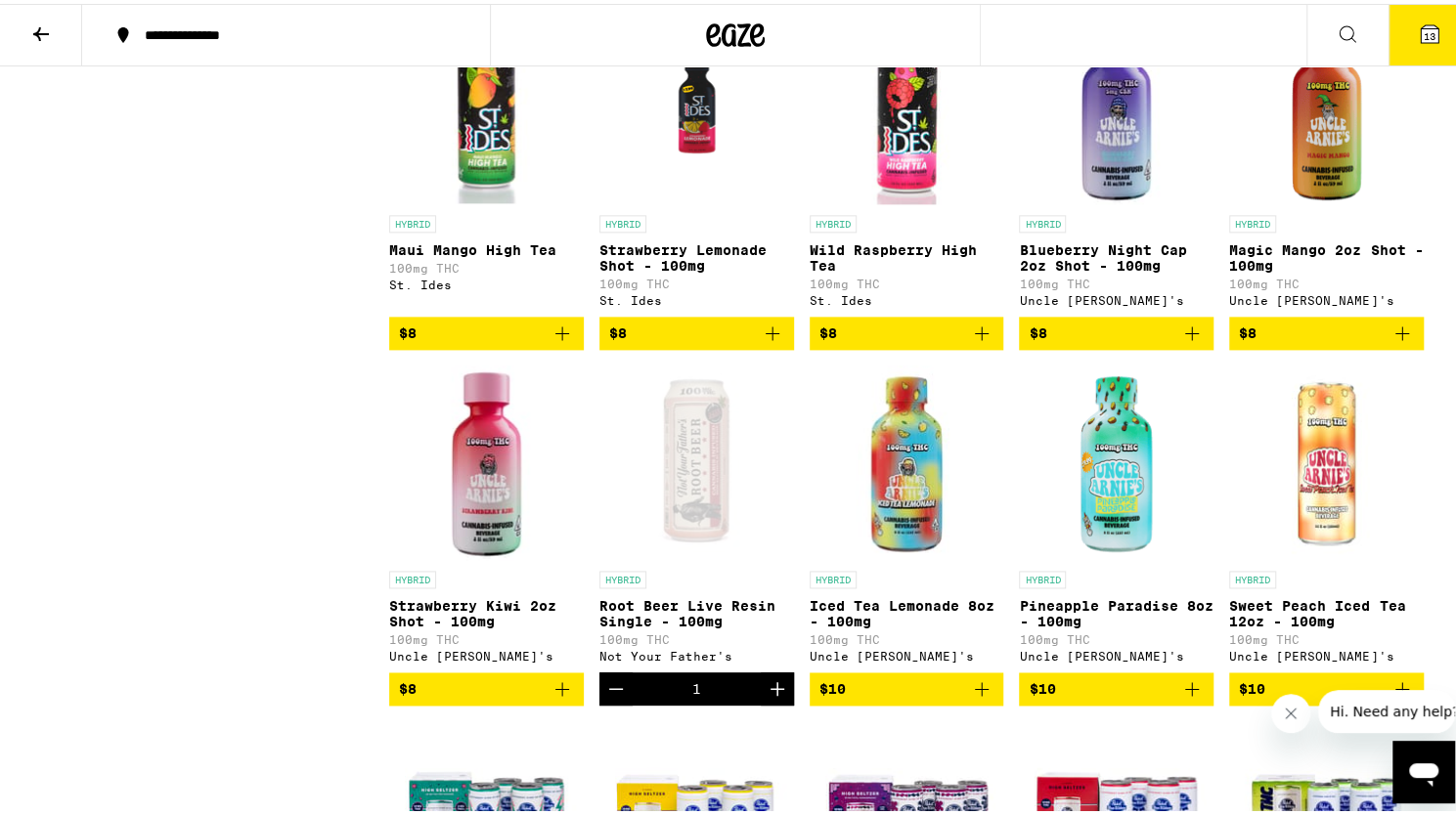
click at [1418, 29] on icon at bounding box center [1430, 30] width 24 height 24
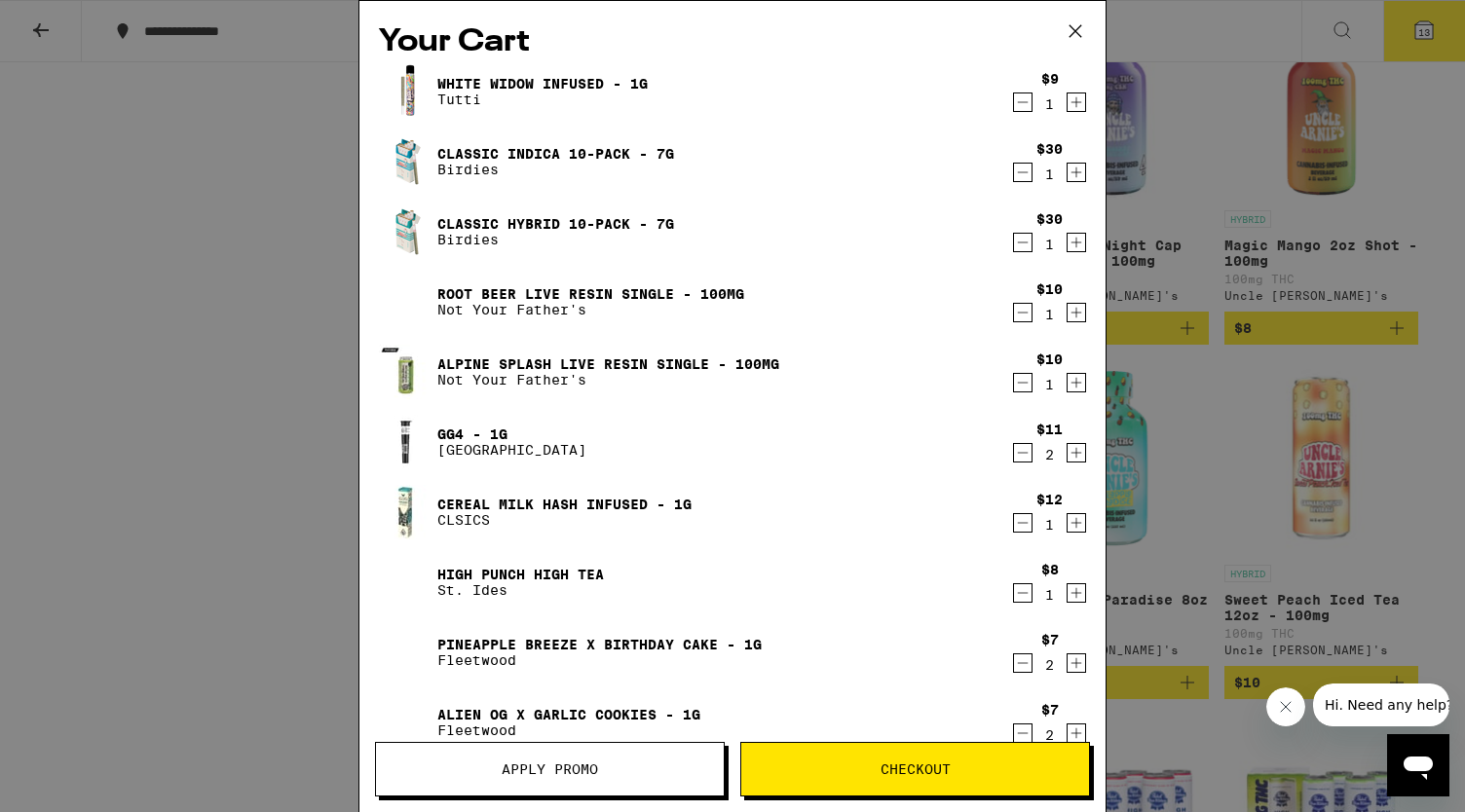
click at [1392, 251] on div "Your Cart White Widow Infused - 1g Tutti $9 1 Classic Indica 10-Pack - 7g Birdi…" at bounding box center [732, 406] width 1465 height 812
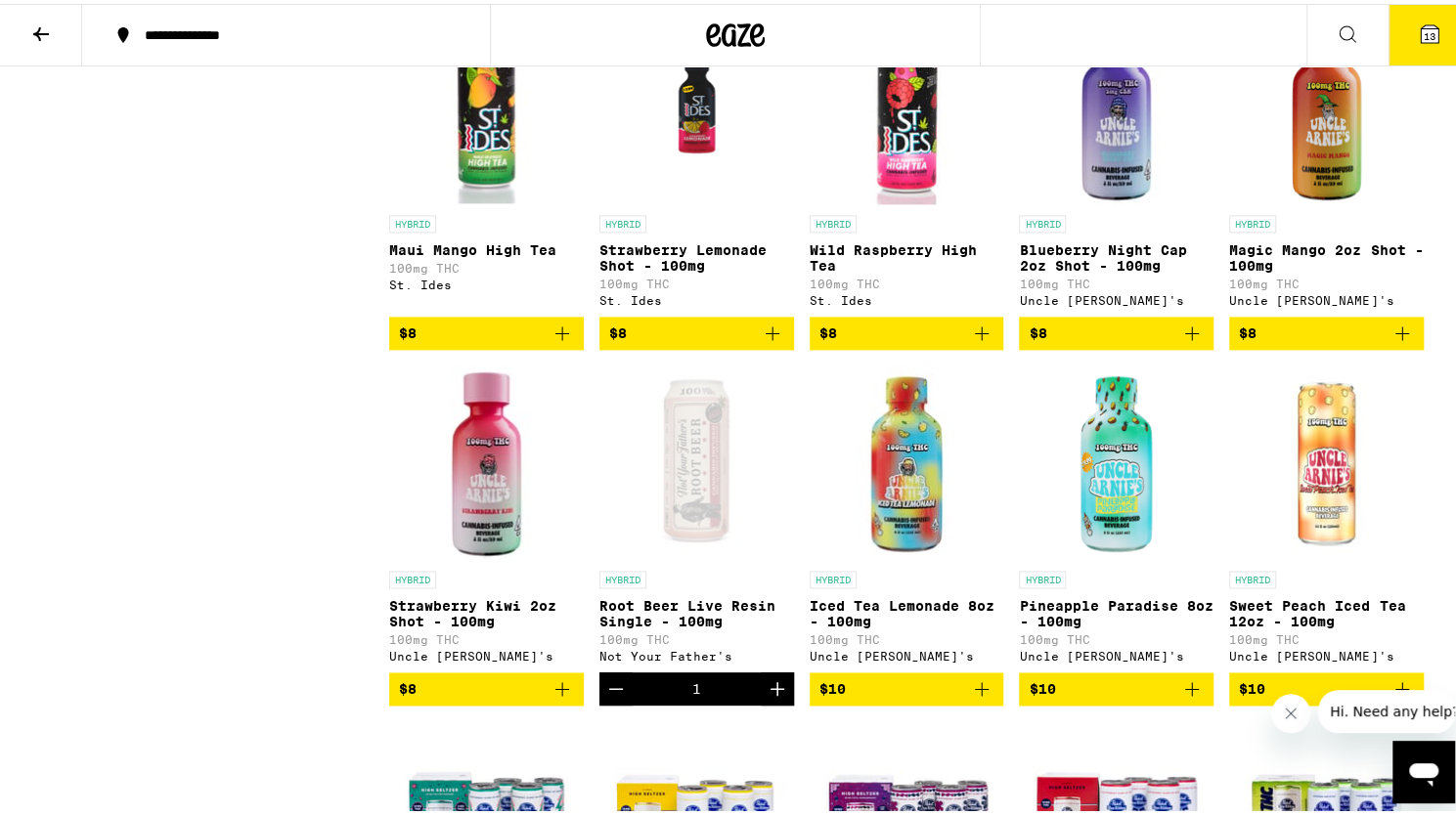
click at [734, 32] on icon at bounding box center [736, 31] width 29 height 24
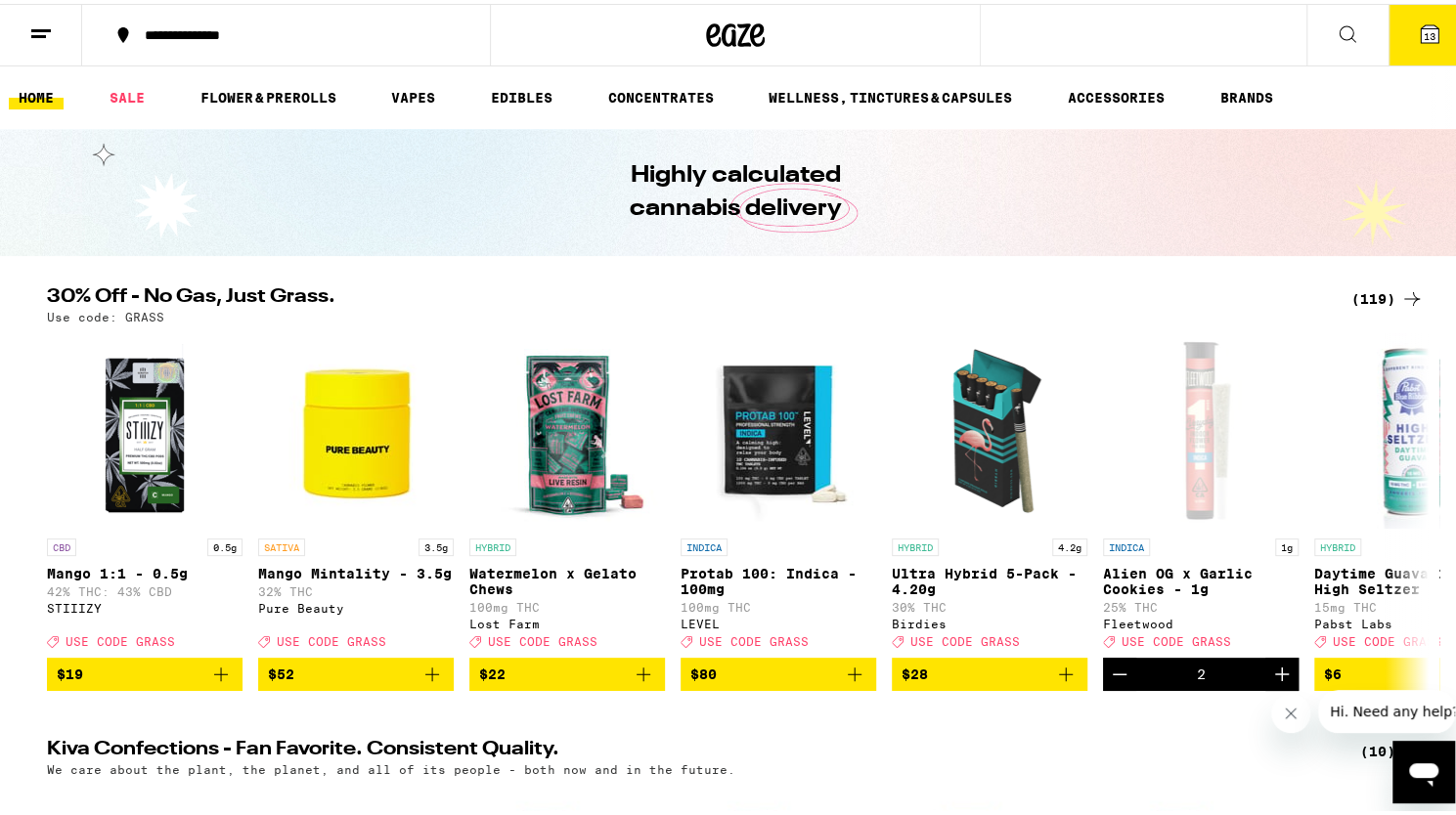
click at [1398, 27] on button "13" at bounding box center [1430, 31] width 82 height 61
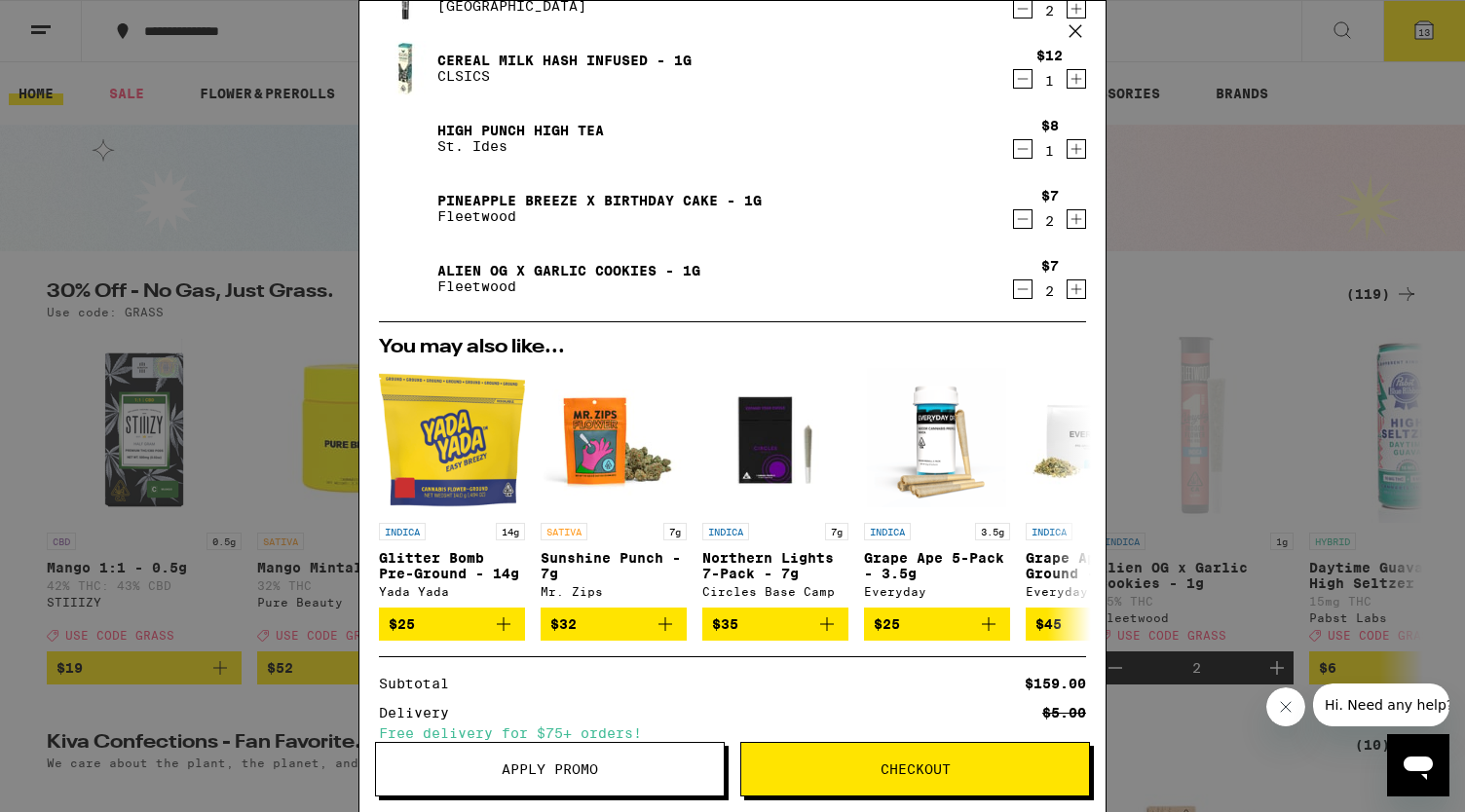
scroll to position [627, 0]
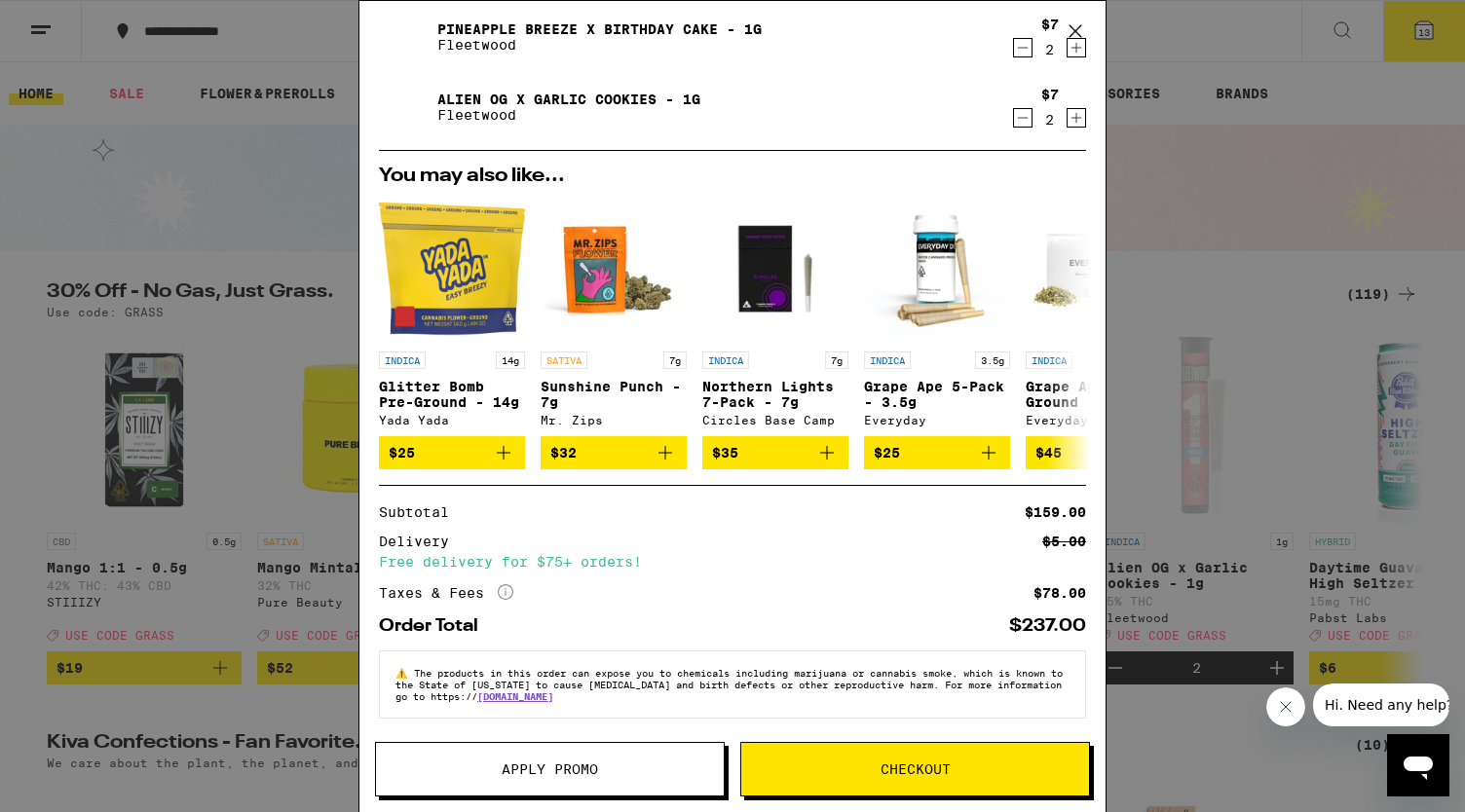
click at [651, 768] on span "Apply Promo" at bounding box center [550, 770] width 348 height 14
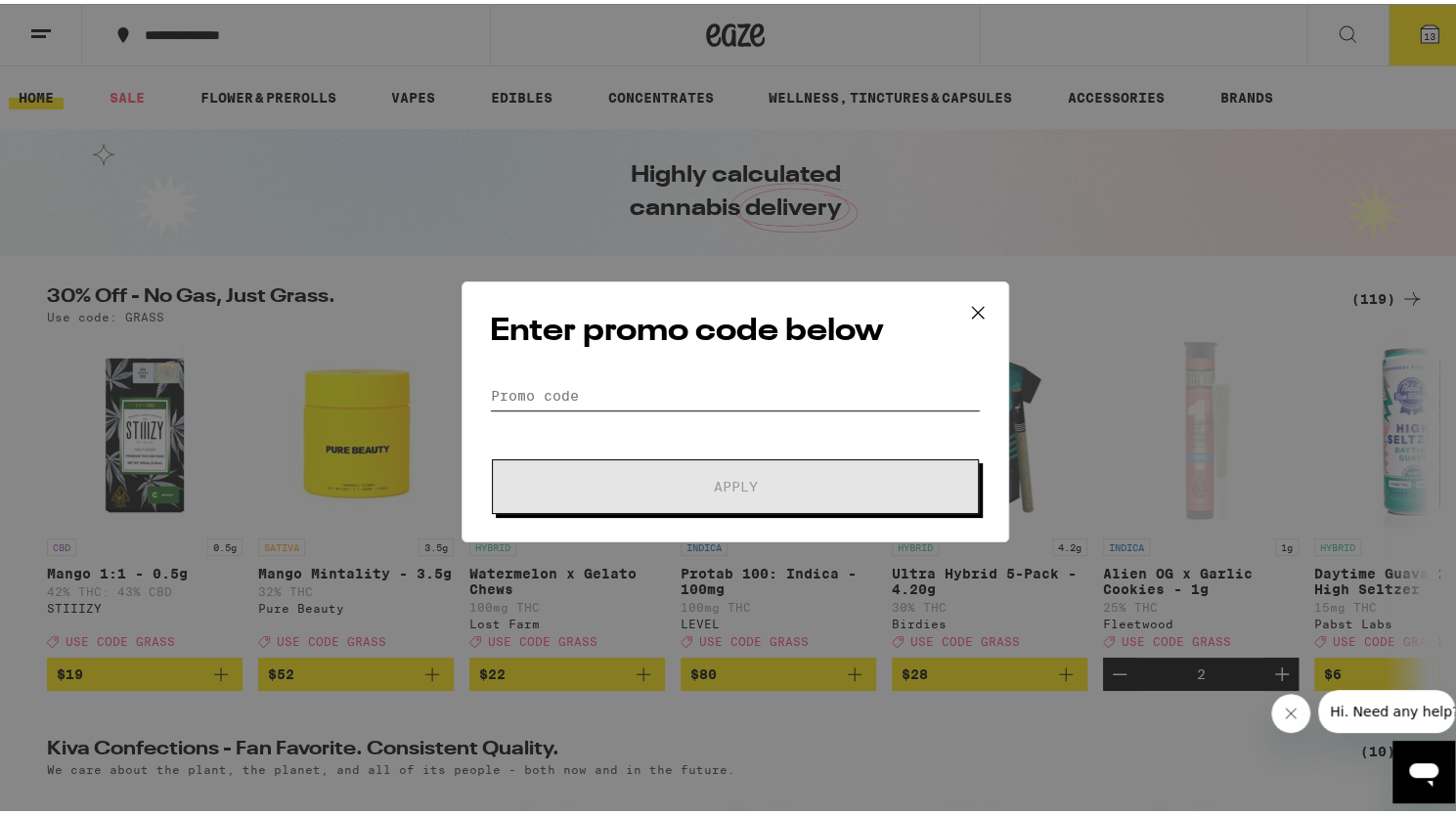
click at [577, 380] on input "Promo Code" at bounding box center [734, 392] width 490 height 29
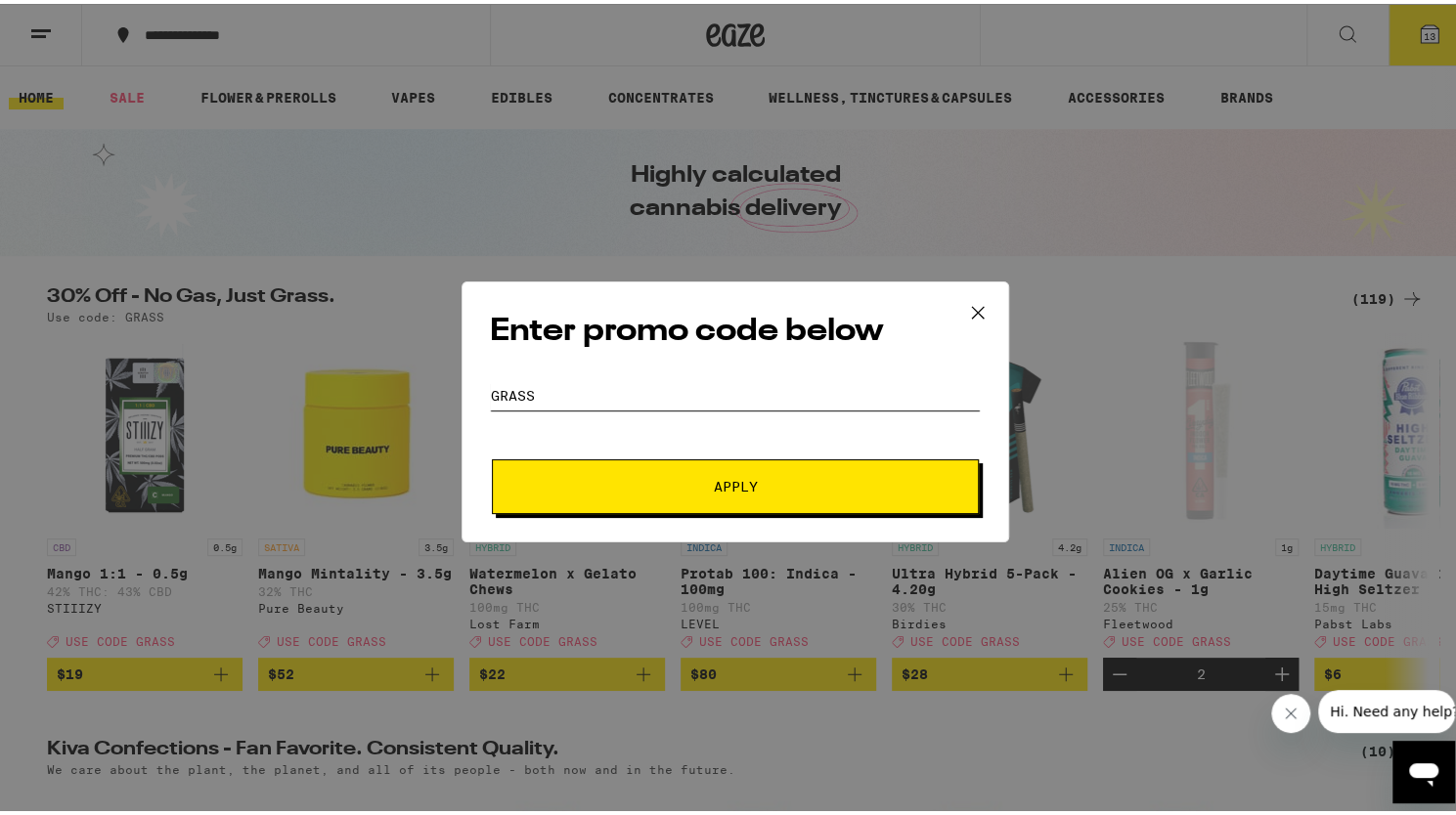
type input "grass"
click at [491, 456] on button "Apply" at bounding box center [734, 484] width 486 height 55
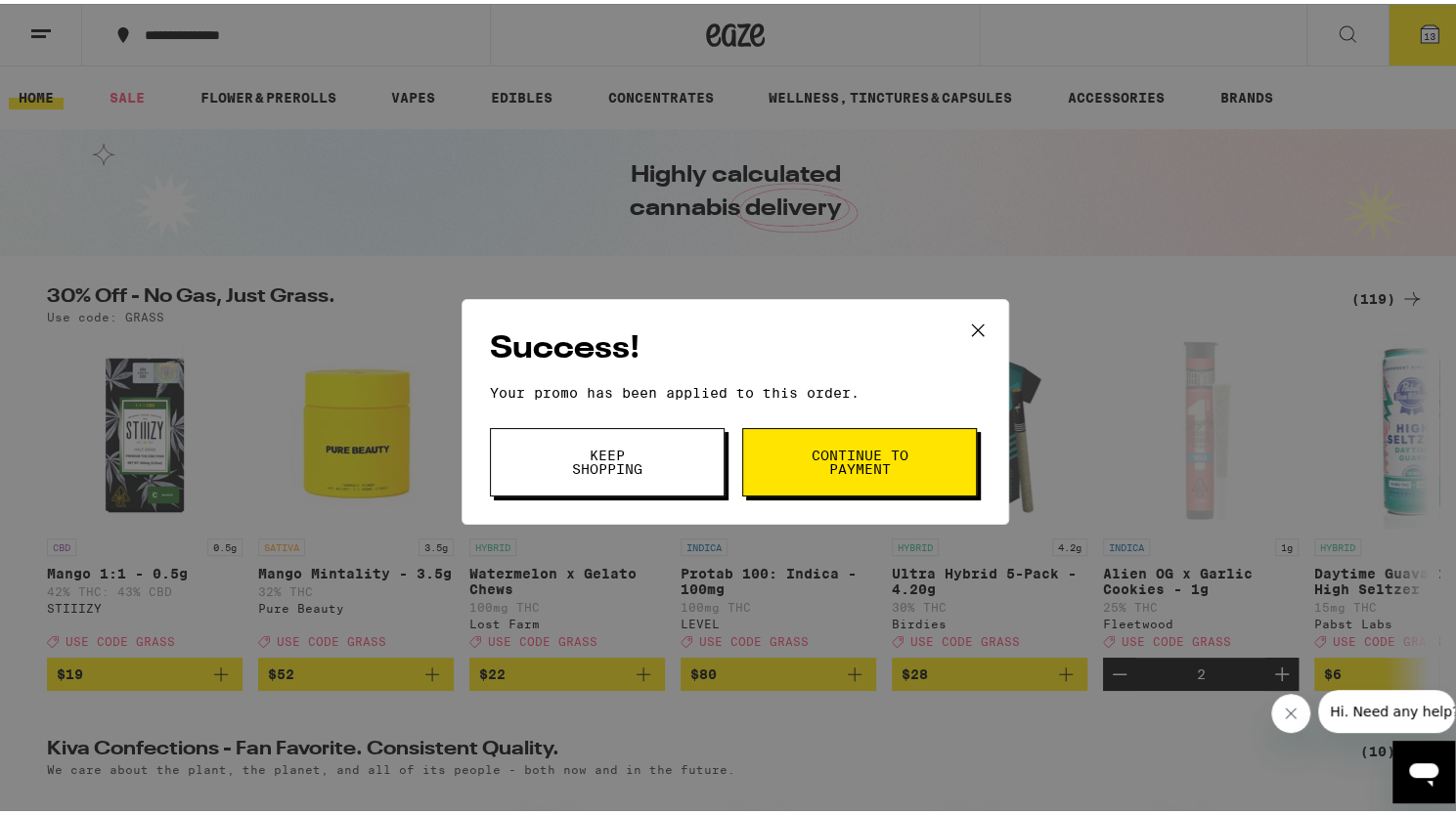
click at [910, 470] on button "Continue to payment" at bounding box center [859, 459] width 234 height 69
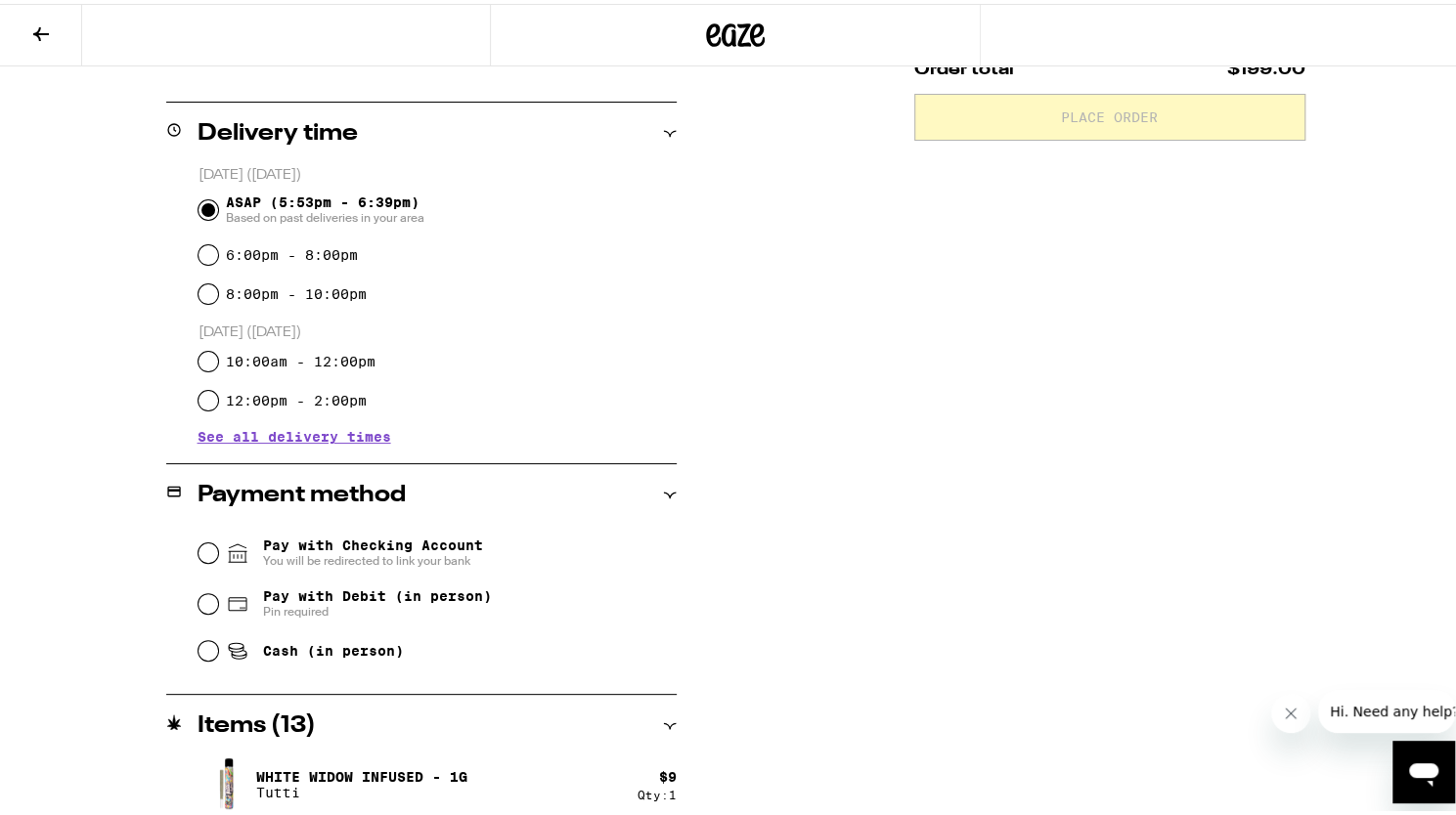
scroll to position [450, 0]
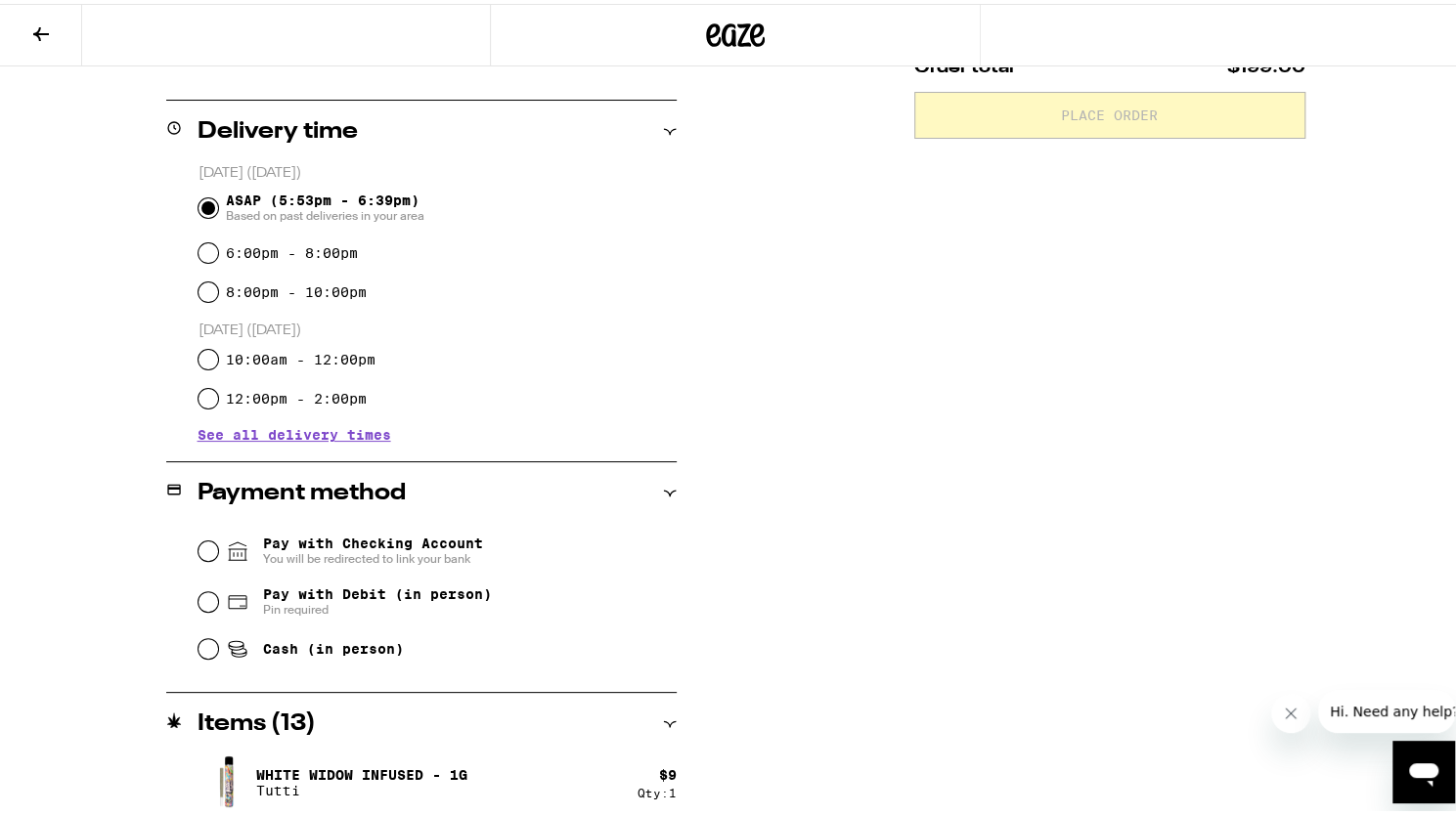
click at [432, 612] on span "Pin required" at bounding box center [377, 606] width 228 height 16
click at [218, 608] on input "Pay with Debit (in person) Pin required" at bounding box center [208, 598] width 20 height 20
radio input "true"
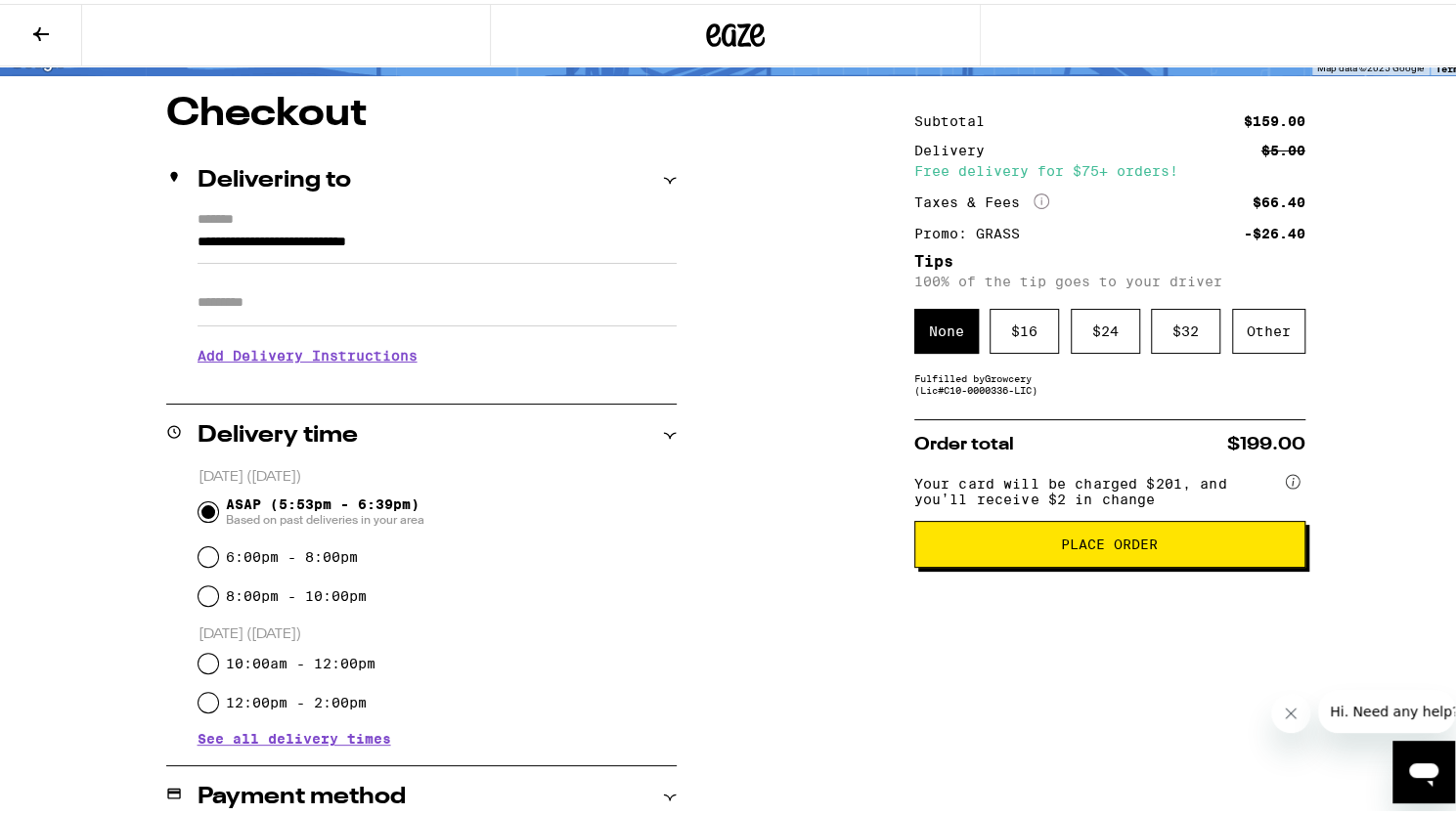
scroll to position [139, 0]
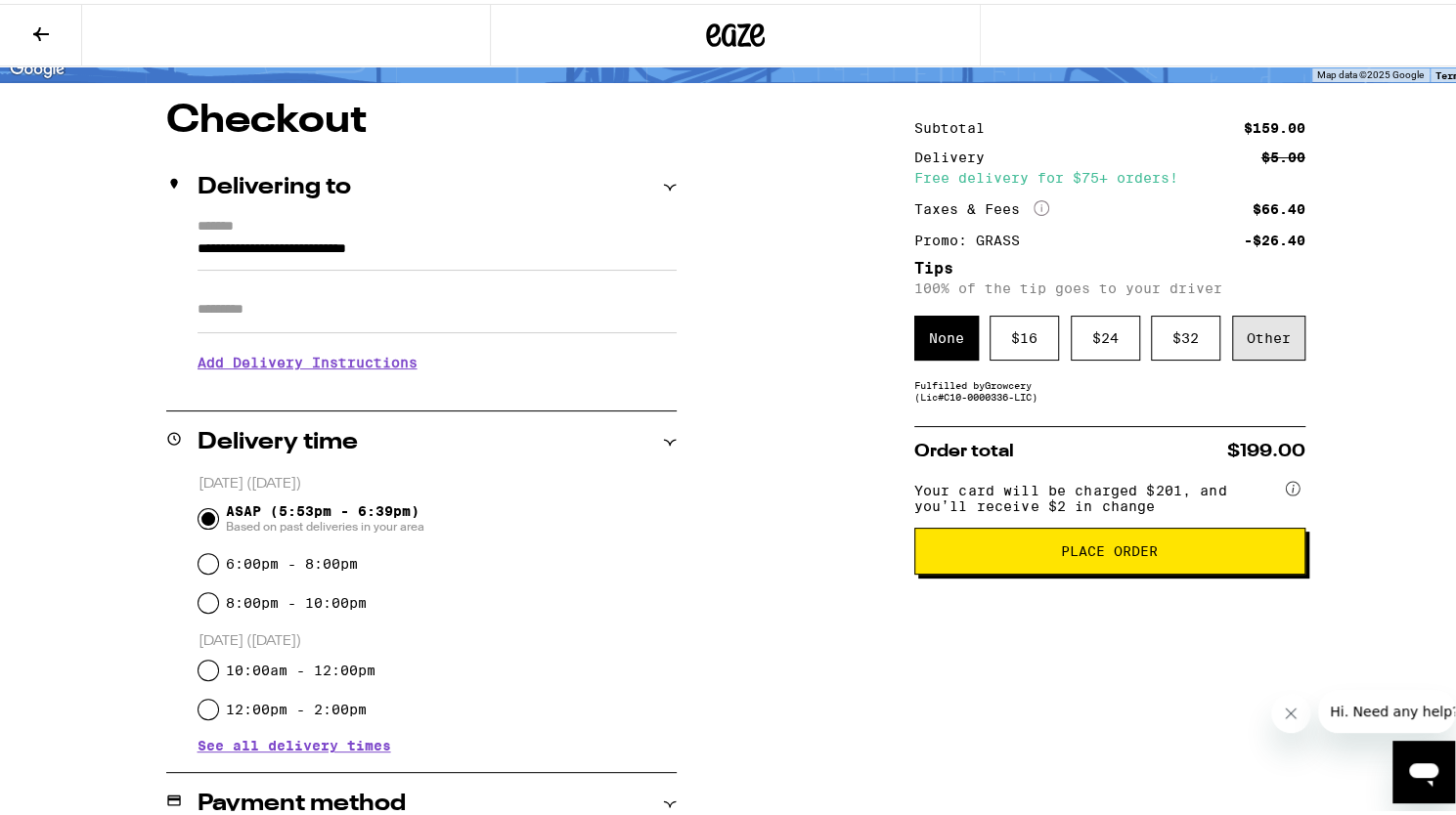
click at [1259, 340] on div "Other" at bounding box center [1268, 334] width 74 height 45
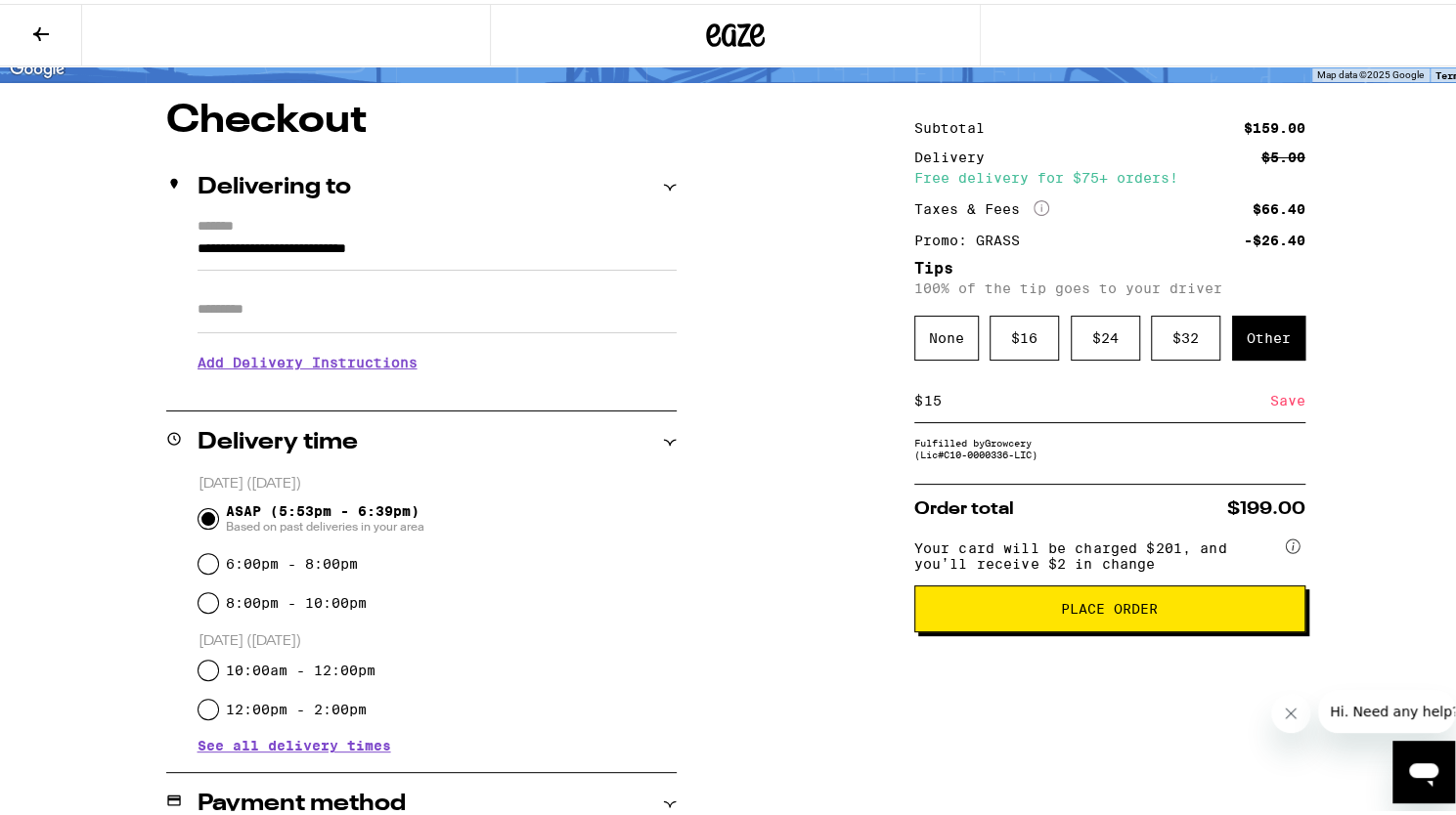
type input "15"
click at [1290, 405] on div "Save" at bounding box center [1287, 397] width 35 height 43
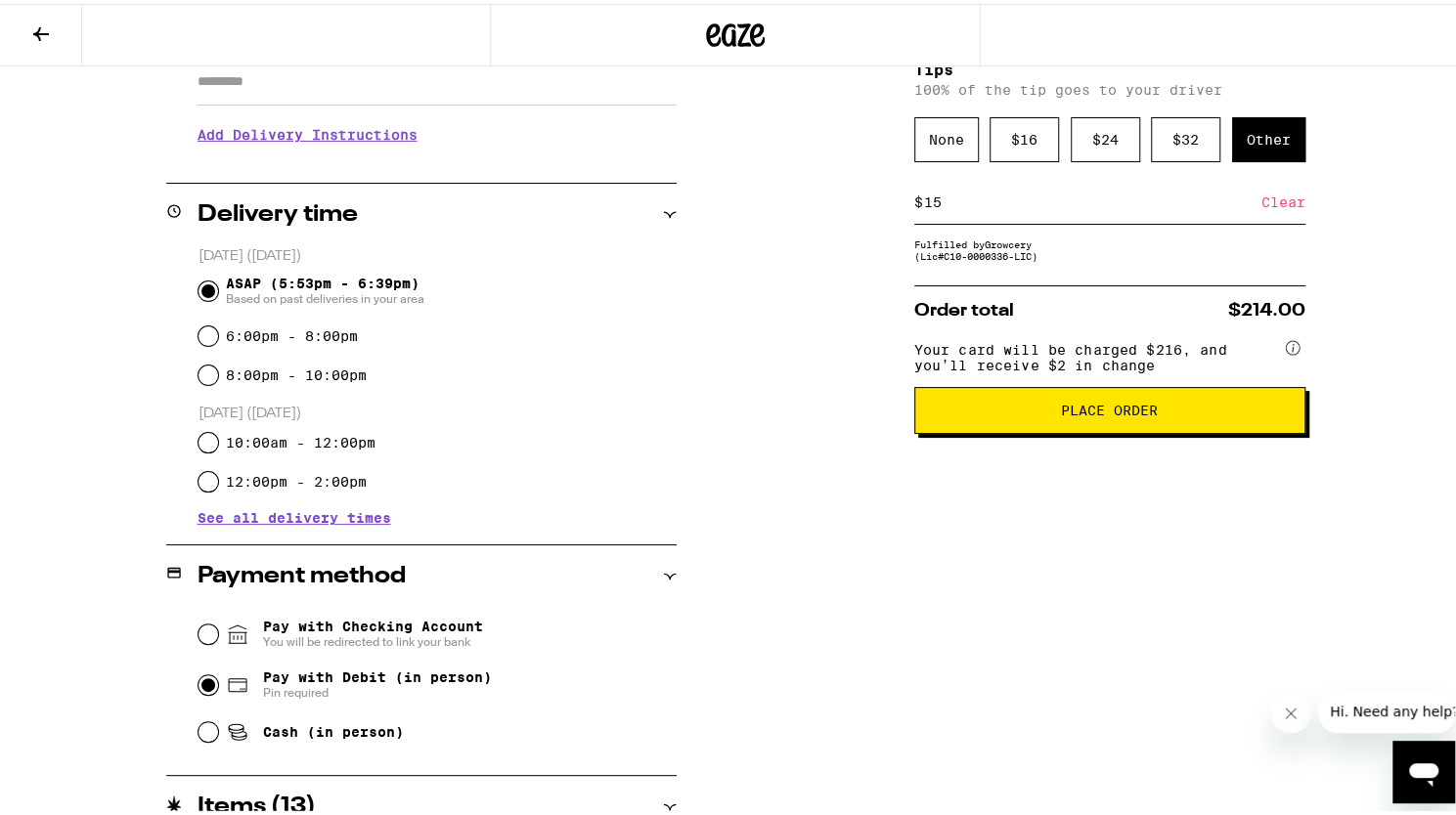
scroll to position [368, 0]
click at [1255, 413] on span "Place Order" at bounding box center [1109, 406] width 358 height 14
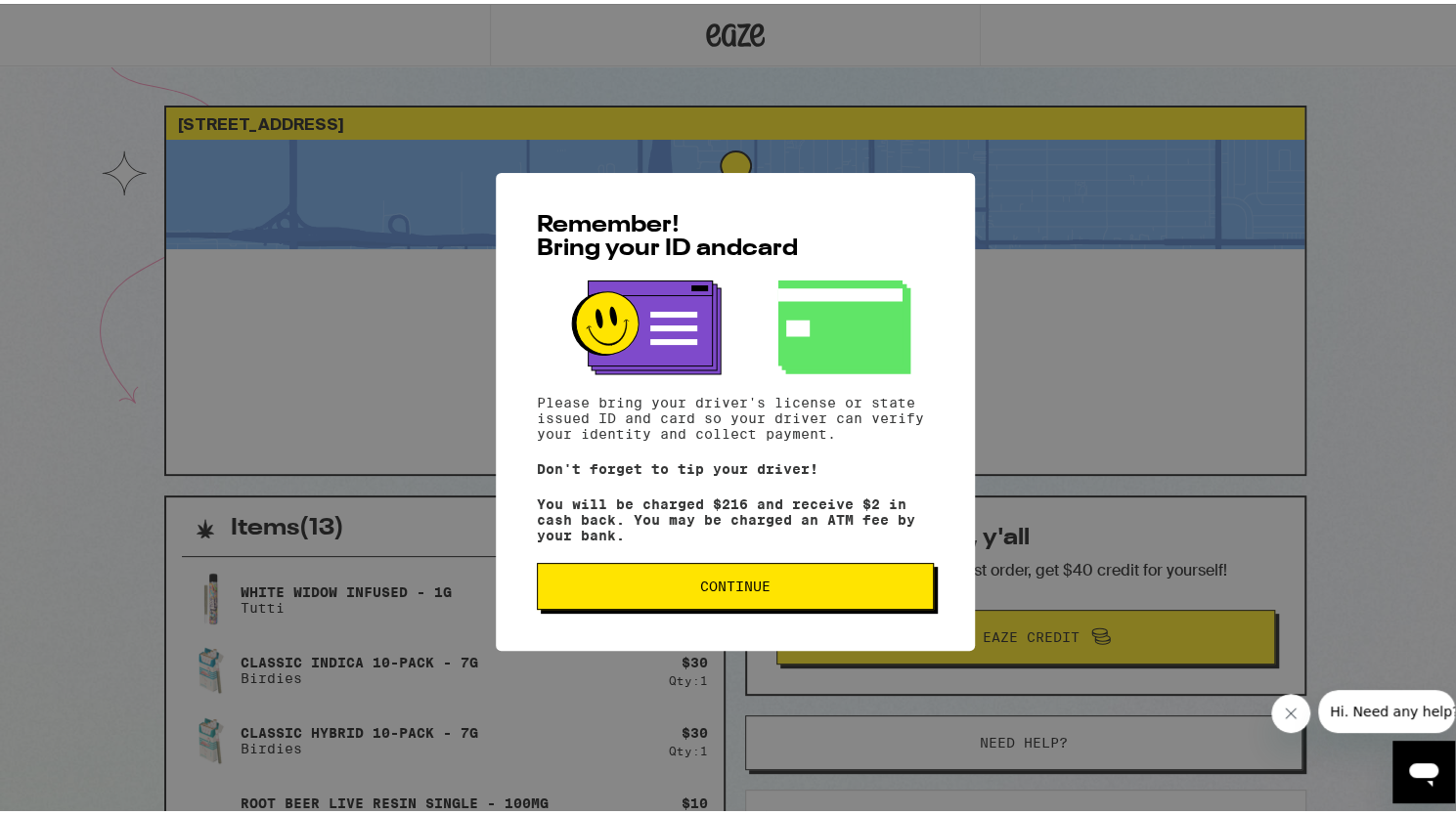
click at [743, 600] on button "Continue" at bounding box center [734, 583] width 397 height 47
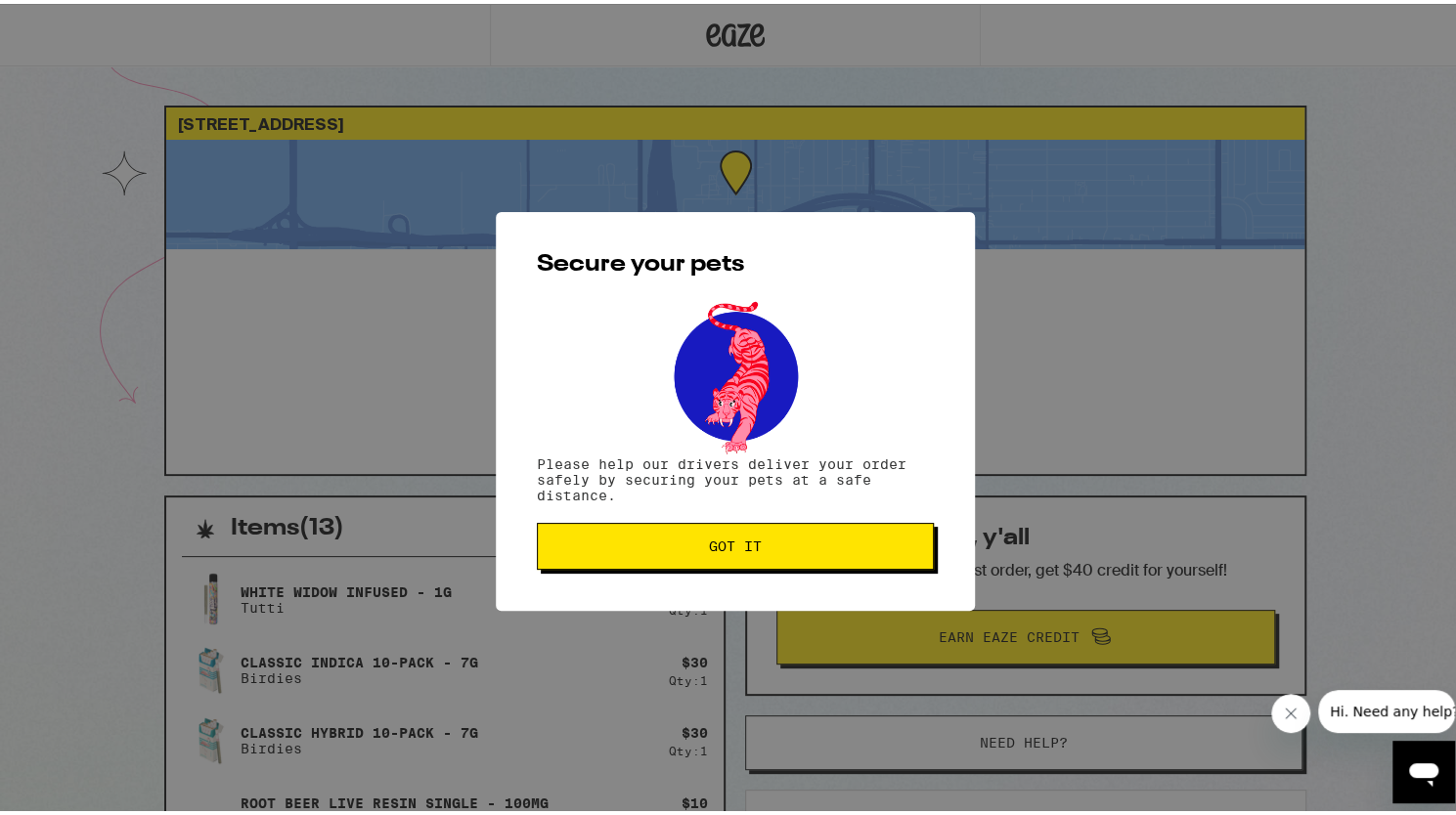
click at [821, 549] on span "Got it" at bounding box center [734, 542] width 364 height 14
